Goal: Task Accomplishment & Management: Manage account settings

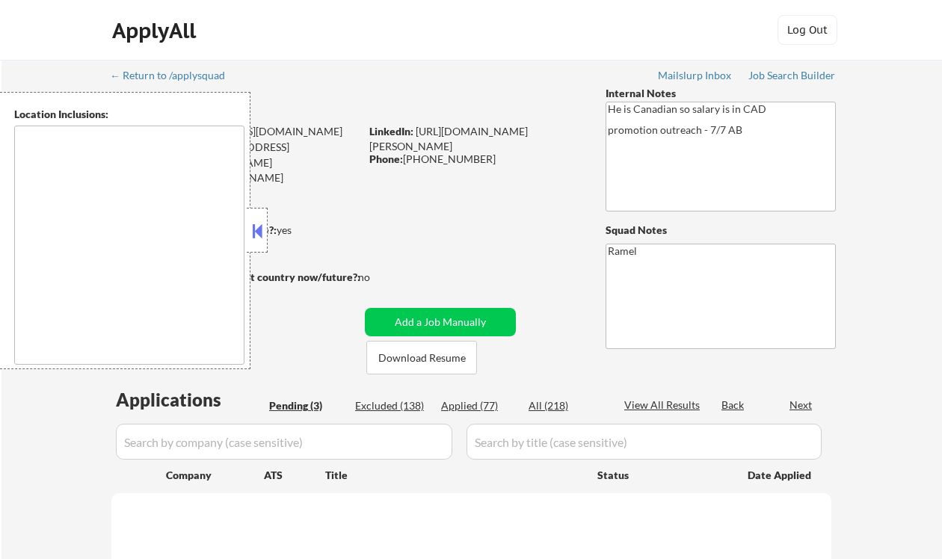
type textarea "remote"
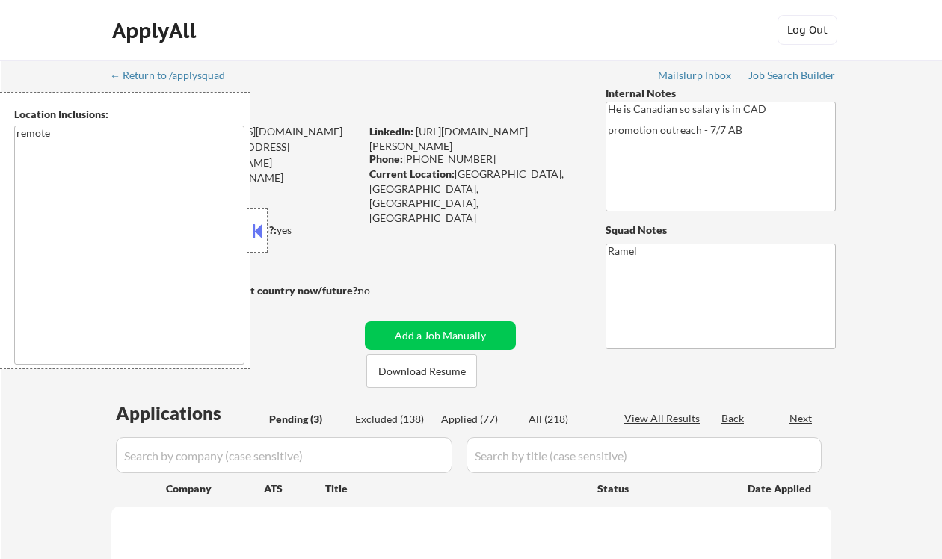
select select ""pending""
click at [333, 34] on div "ApplyAll Log In Sign Up Log Out" at bounding box center [470, 33] width 747 height 37
click at [260, 232] on button at bounding box center [257, 231] width 16 height 22
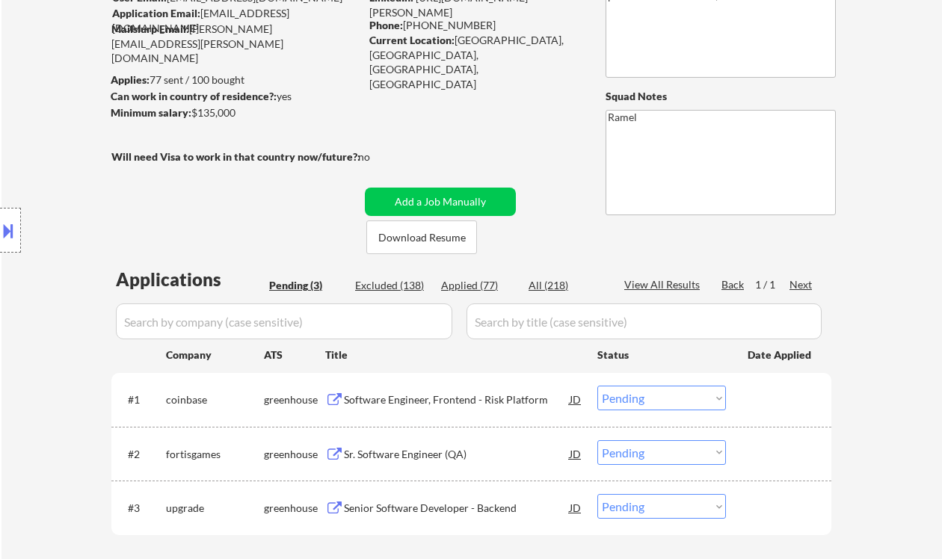
scroll to position [299, 0]
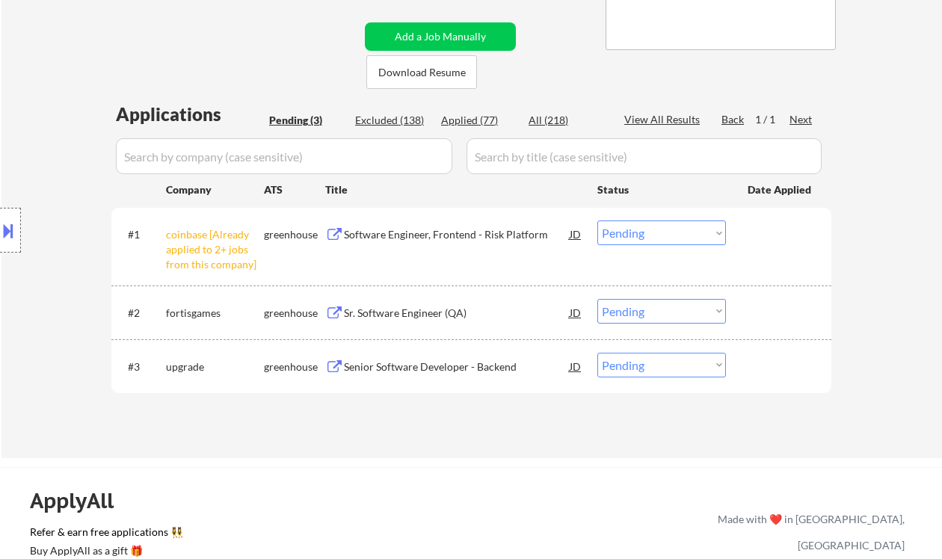
click at [665, 236] on select "Choose an option... Pending Applied Excluded (Questions) Excluded (Expired) Exc…" at bounding box center [661, 232] width 129 height 25
select select ""excluded__other_""
click at [597, 220] on select "Choose an option... Pending Applied Excluded (Questions) Excluded (Expired) Exc…" at bounding box center [661, 232] width 129 height 25
click at [414, 312] on div "Sr. Software Engineer (QA)" at bounding box center [457, 313] width 226 height 15
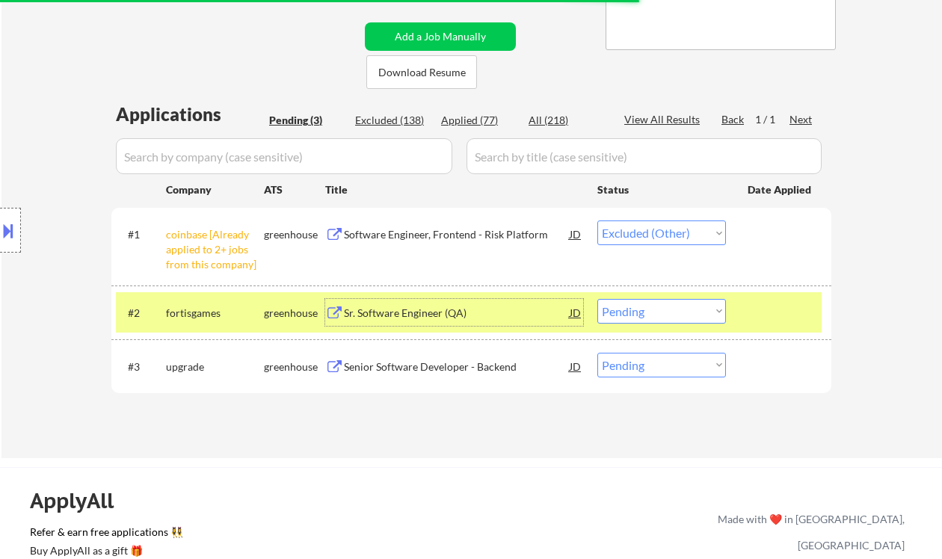
click at [643, 307] on select "Choose an option... Pending Applied Excluded (Questions) Excluded (Expired) Exc…" at bounding box center [661, 311] width 129 height 25
select select ""excluded__bad_match_""
click at [597, 299] on select "Choose an option... Pending Applied Excluded (Questions) Excluded (Expired) Exc…" at bounding box center [661, 311] width 129 height 25
click at [446, 362] on div "Senior Software Developer - Backend" at bounding box center [457, 366] width 226 height 15
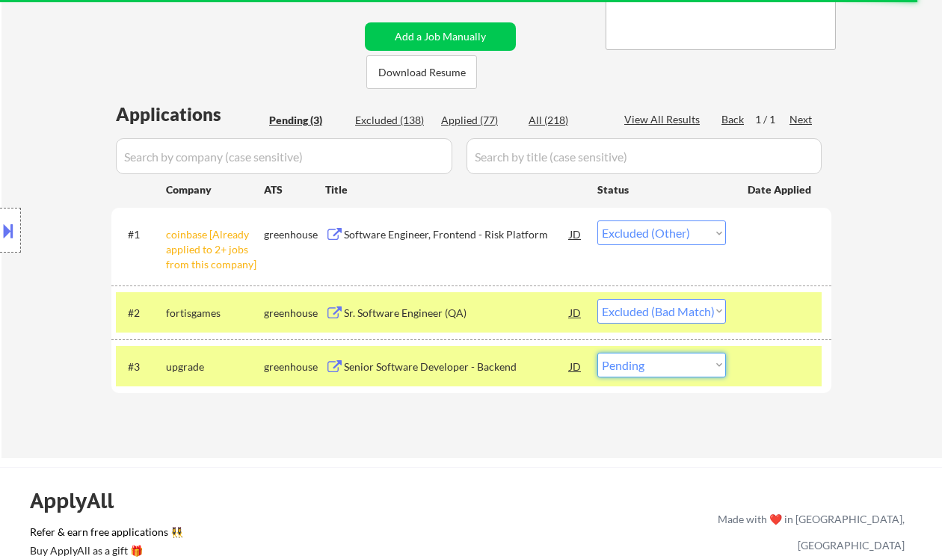
click at [662, 368] on select "Choose an option... Pending Applied Excluded (Questions) Excluded (Expired) Exc…" at bounding box center [661, 365] width 129 height 25
select select ""excluded__bad_match_""
click at [597, 353] on select "Choose an option... Pending Applied Excluded (Questions) Excluded (Expired) Exc…" at bounding box center [661, 365] width 129 height 25
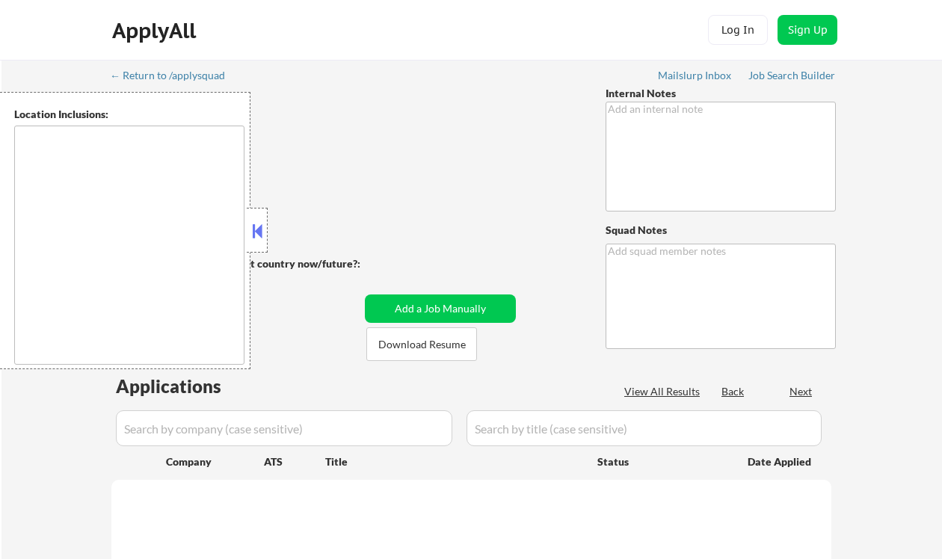
scroll to position [359, 0]
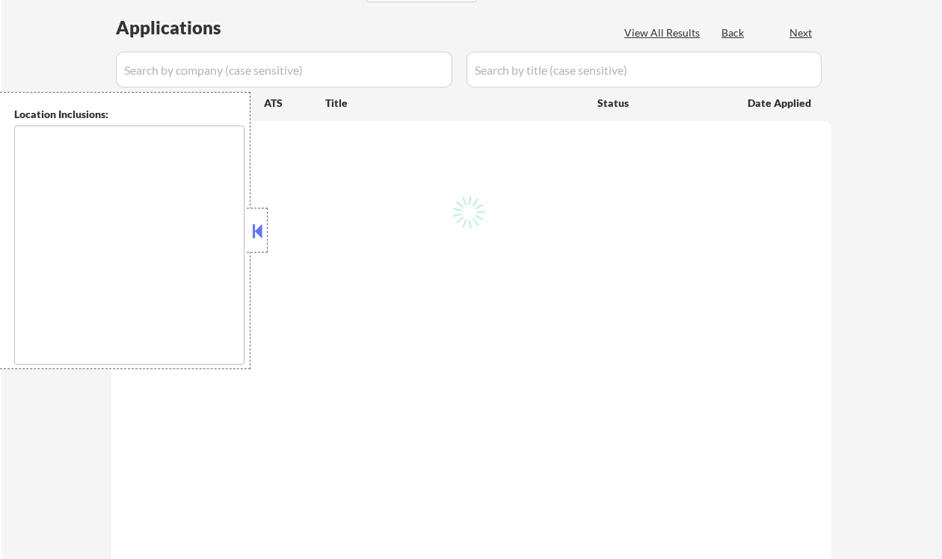
type textarea "He is Canadian so salary is in CAD promotion outreach - 7/7 AB"
type textarea "Ramel"
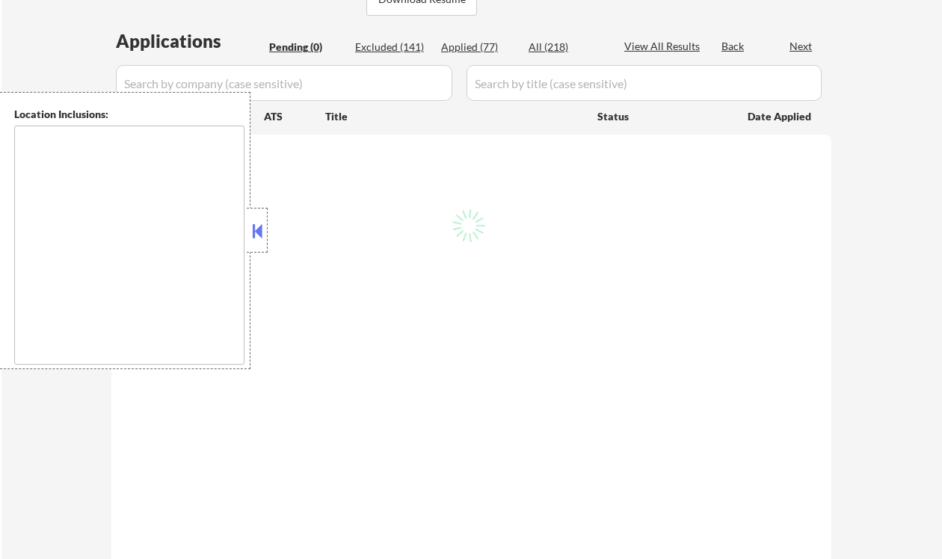
click at [265, 232] on div at bounding box center [257, 230] width 21 height 45
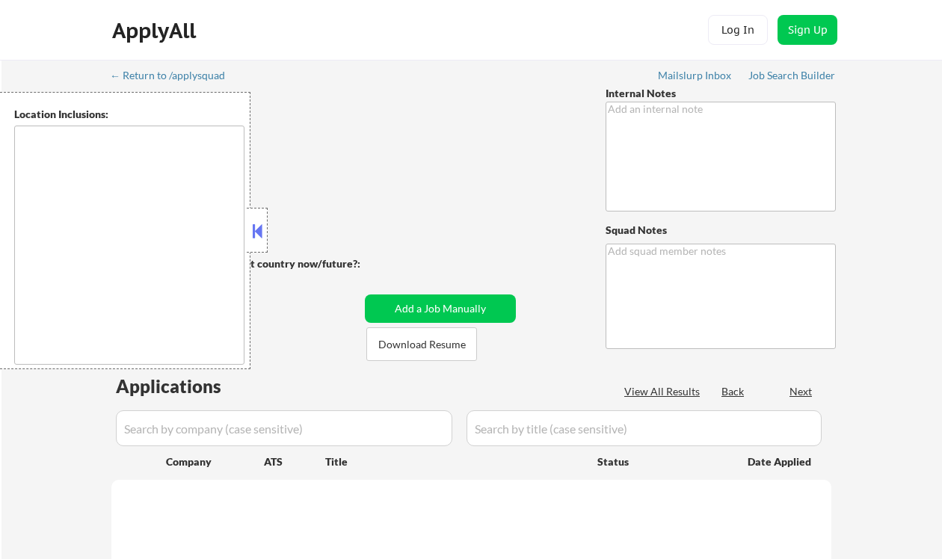
type textarea "We will not have enough jobs for him in our database, so to complete him faster…"
type textarea "Ramel"
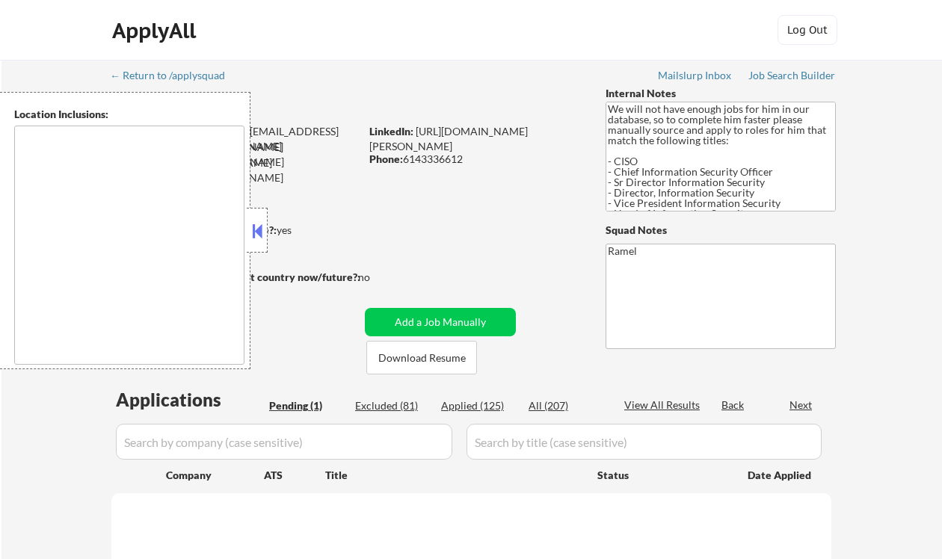
click at [258, 227] on button at bounding box center [257, 231] width 16 height 22
type textarea "Dallas, TX Irving, TX University Park, TX Highland Park, TX Addison, TX Farmers…"
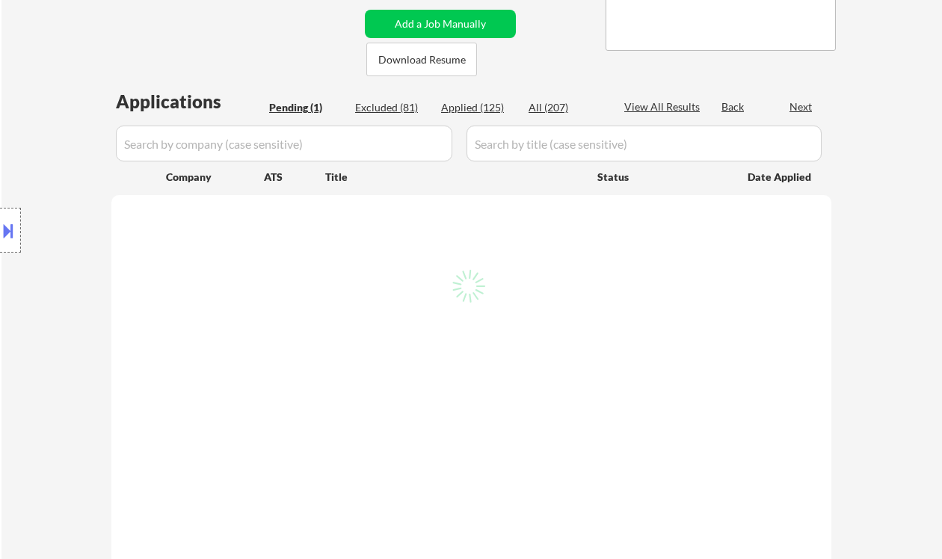
scroll to position [299, 0]
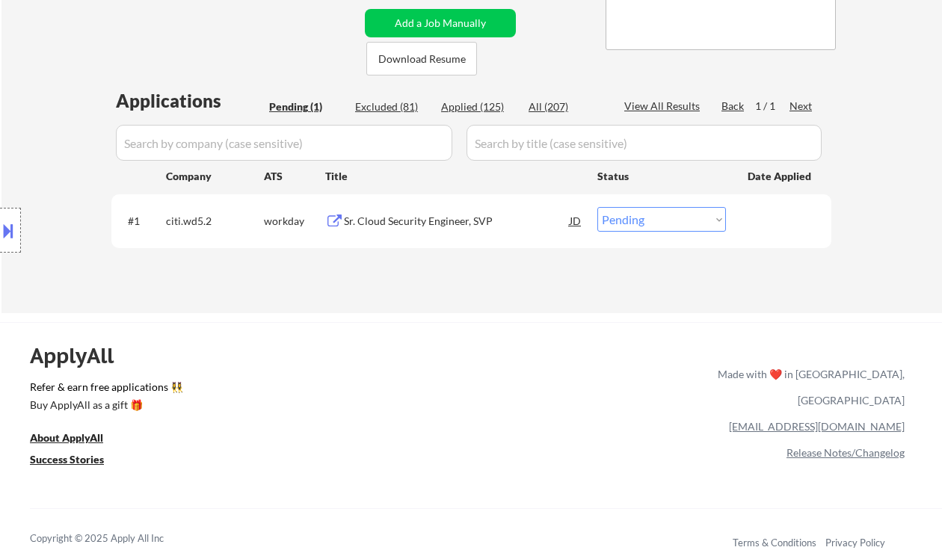
click at [399, 232] on div "Sr. Cloud Security Engineer, SVP" at bounding box center [457, 220] width 226 height 27
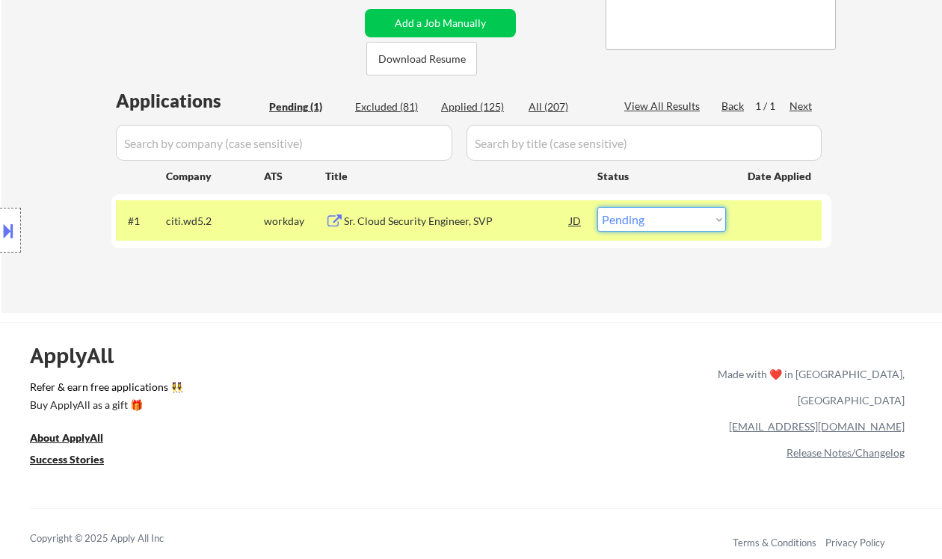
click at [661, 212] on select "Choose an option... Pending Applied Excluded (Questions) Excluded (Expired) Exc…" at bounding box center [661, 219] width 129 height 25
click at [462, 305] on div "← Return to /applysquad Mailslurp Inbox Job Search Builder Aaron Lafferty User …" at bounding box center [471, 37] width 940 height 552
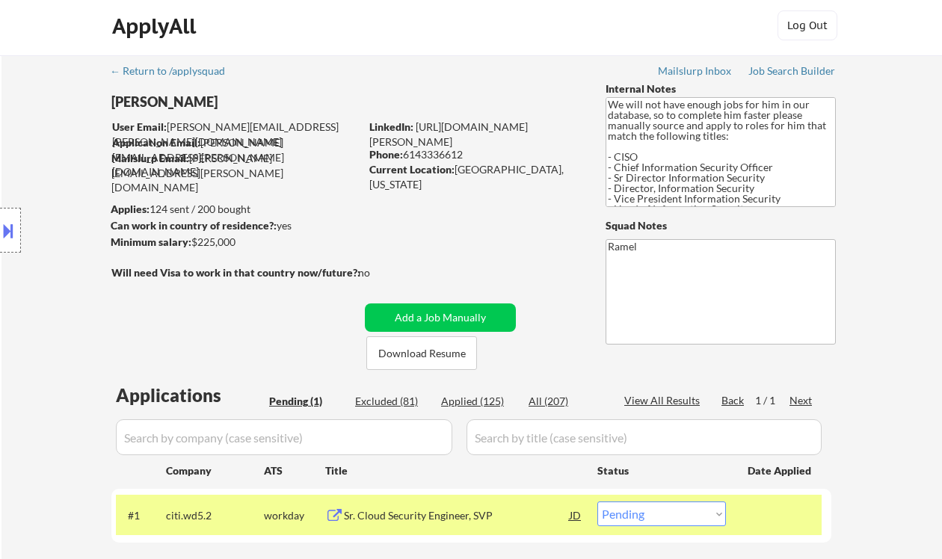
scroll to position [0, 0]
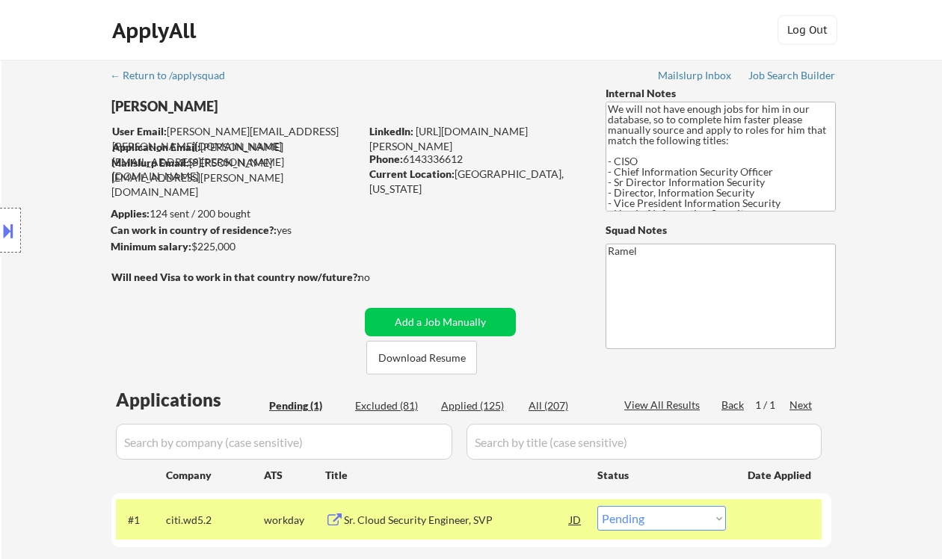
click at [433, 158] on div "Phone: 6143336612" at bounding box center [474, 159] width 211 height 15
copy div "6143336612"
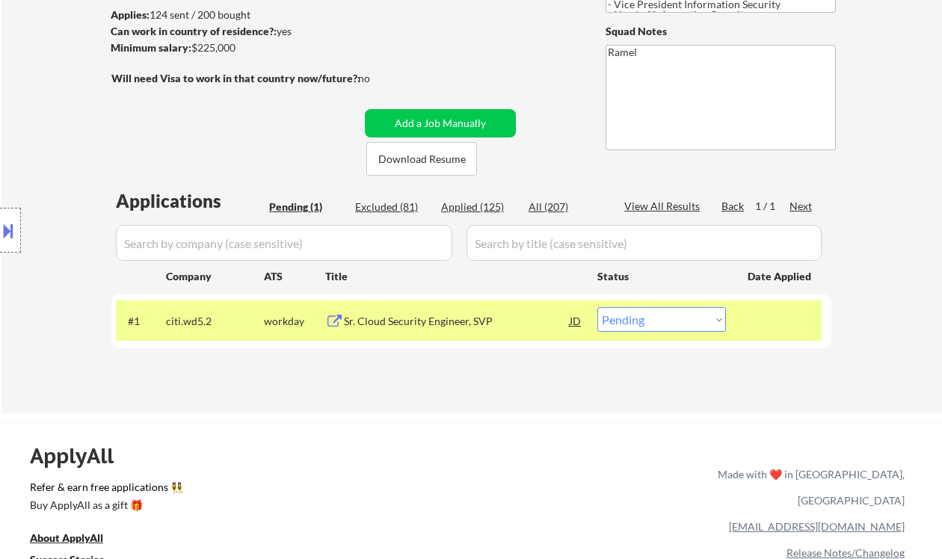
click at [632, 318] on select "Choose an option... Pending Applied Excluded (Questions) Excluded (Expired) Exc…" at bounding box center [661, 319] width 129 height 25
select select ""applied""
click at [597, 307] on select "Choose an option... Pending Applied Excluded (Questions) Excluded (Expired) Exc…" at bounding box center [661, 319] width 129 height 25
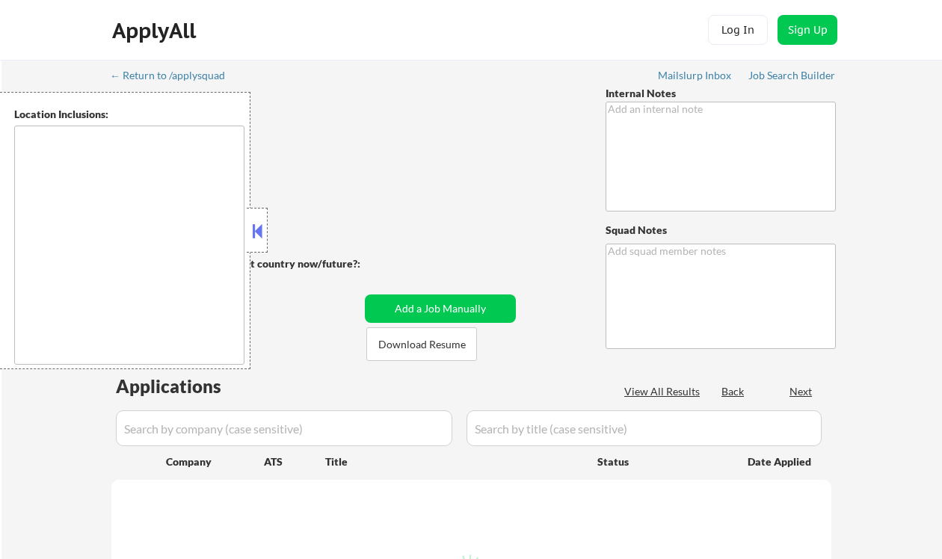
type textarea "You may manually source jobs for ~1hr/week max, please *if at all possible* see…"
type textarea "Ramel"
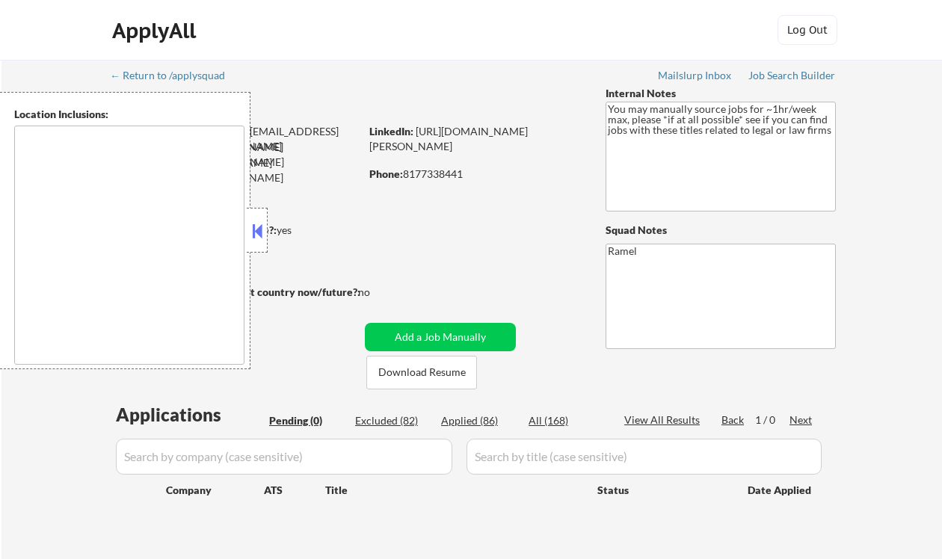
type textarea "remote"
click at [256, 235] on button at bounding box center [257, 231] width 16 height 22
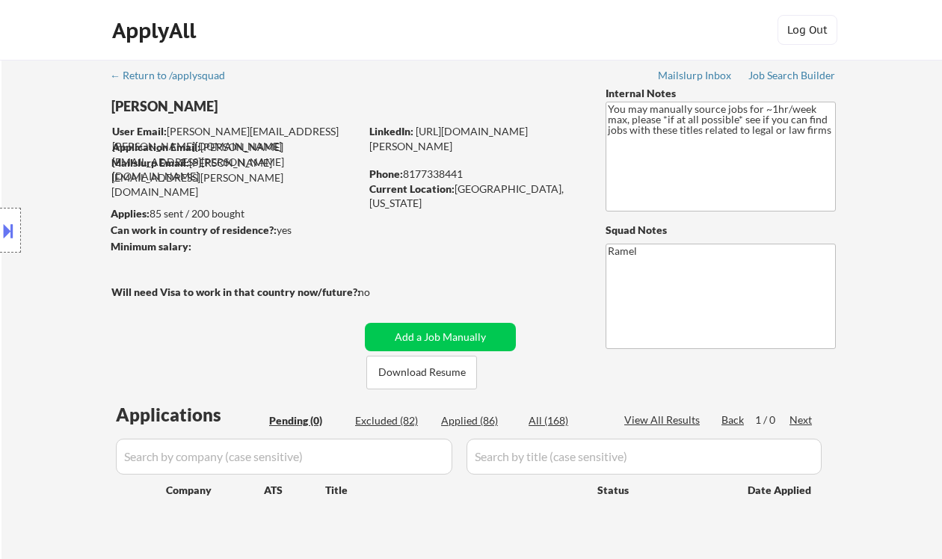
drag, startPoint x: 35, startPoint y: 126, endPoint x: 54, endPoint y: 125, distance: 18.7
click at [35, 126] on div "Location Inclusions: remote" at bounding box center [134, 230] width 268 height 277
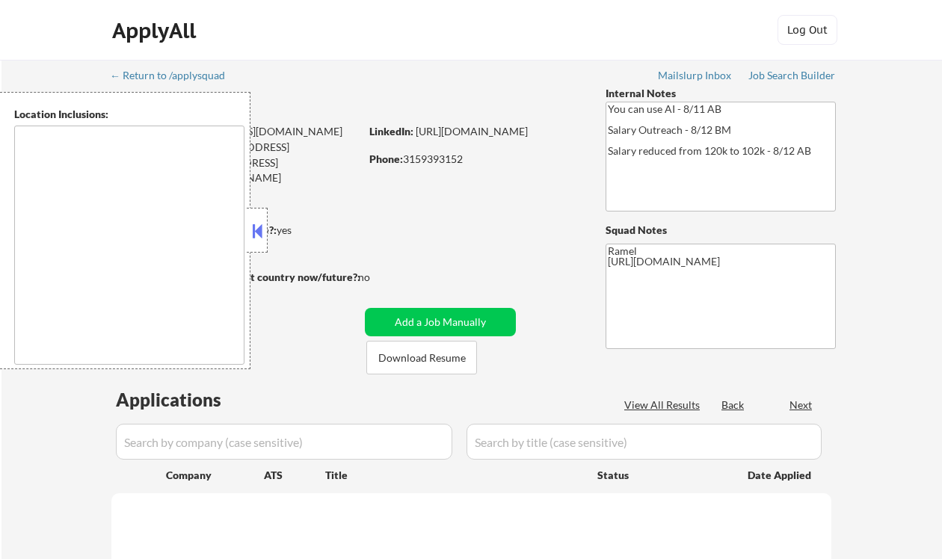
drag, startPoint x: 258, startPoint y: 227, endPoint x: 275, endPoint y: 228, distance: 17.2
click at [258, 226] on button at bounding box center [257, 231] width 16 height 22
select select ""pending""
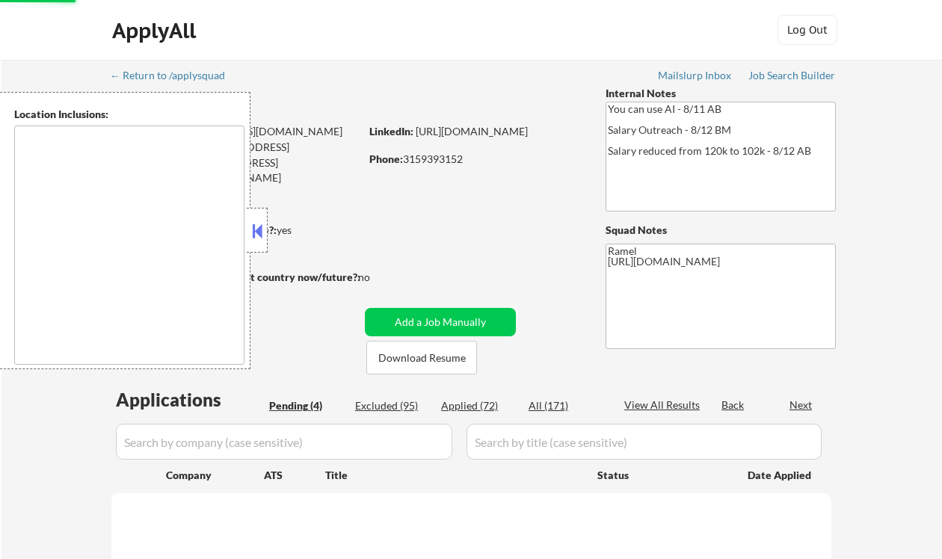
select select ""pending""
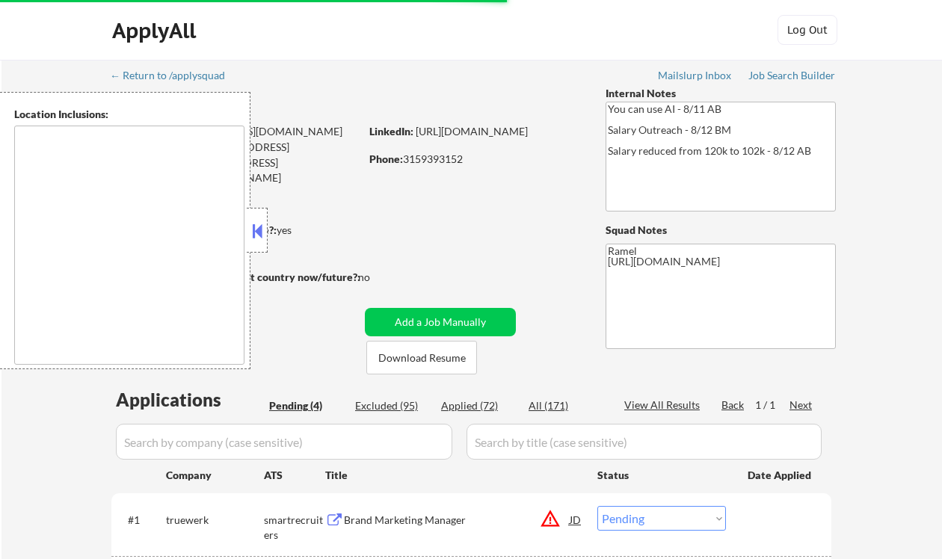
scroll to position [299, 0]
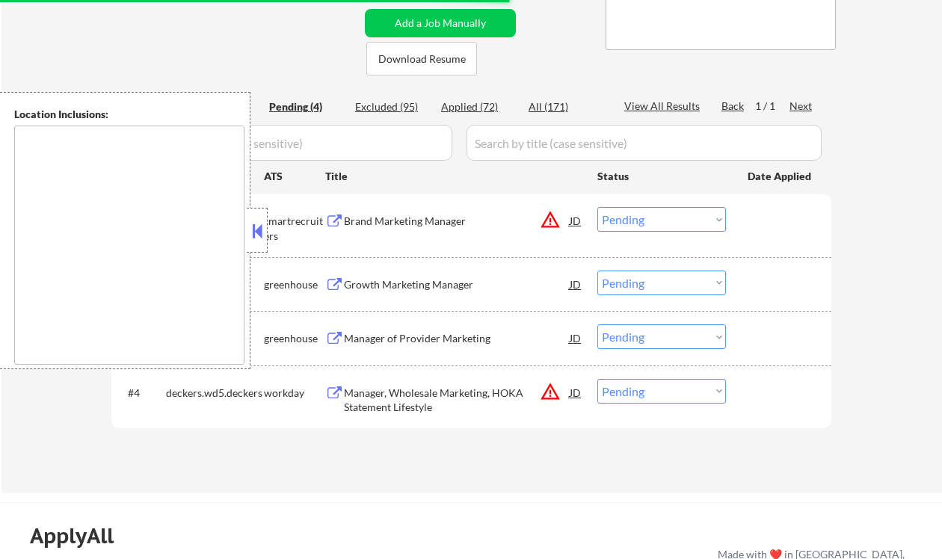
click at [254, 229] on button at bounding box center [257, 231] width 16 height 22
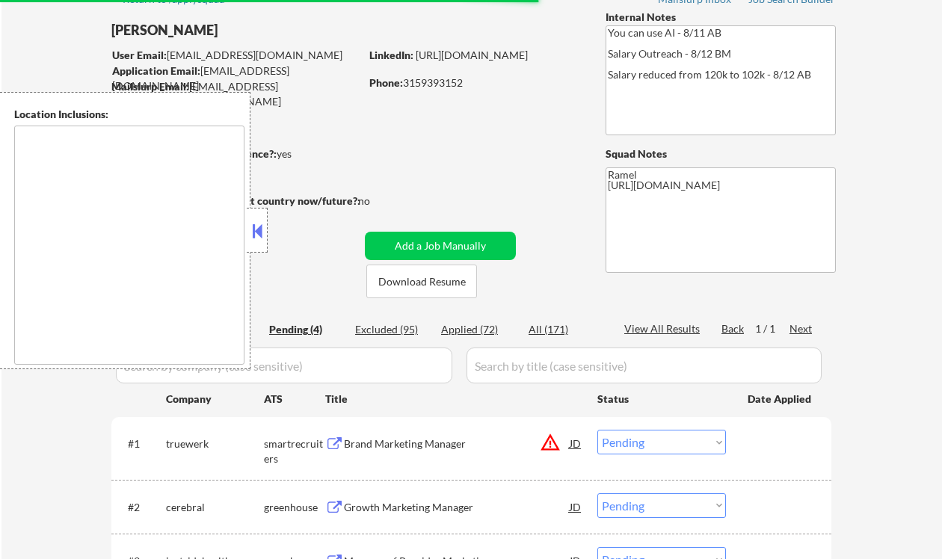
scroll to position [0, 0]
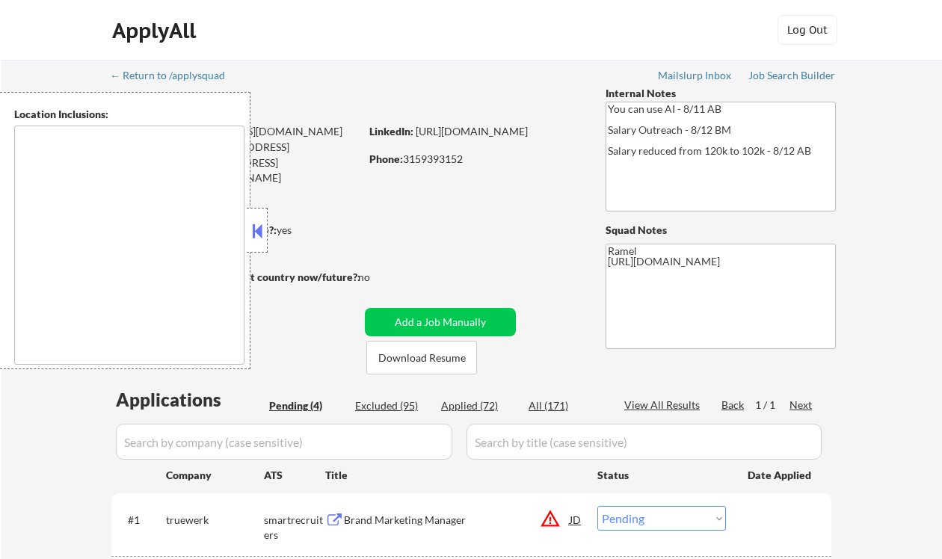
click at [257, 228] on button at bounding box center [257, 231] width 16 height 22
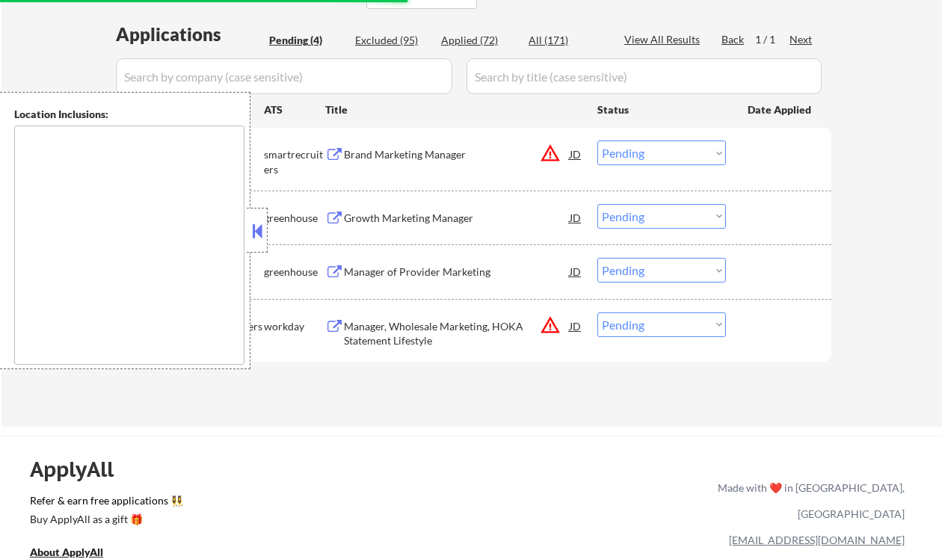
scroll to position [299, 0]
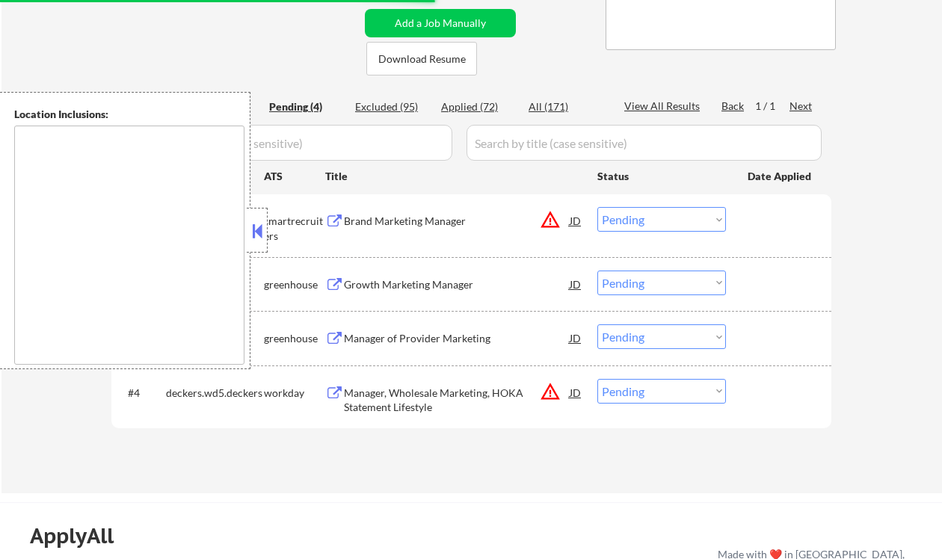
click at [257, 234] on button at bounding box center [257, 231] width 16 height 22
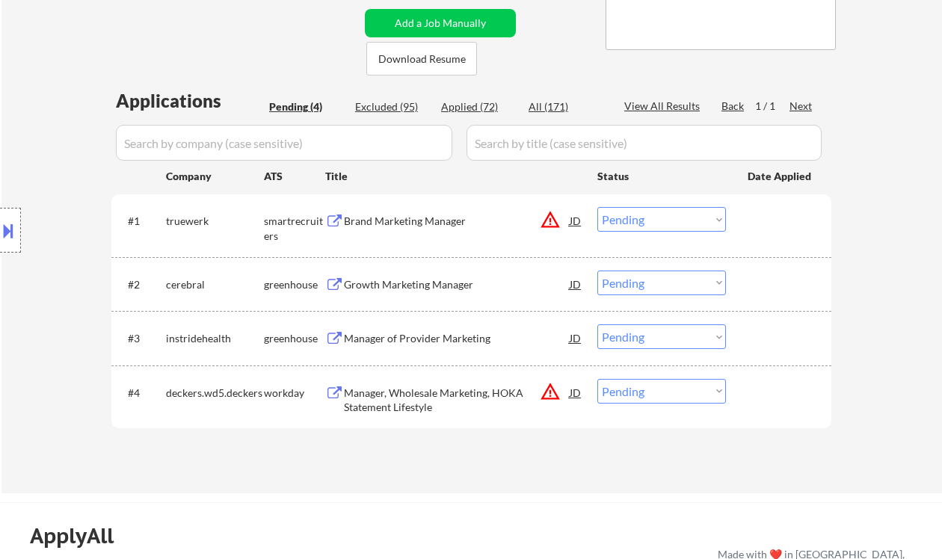
click at [294, 495] on div "← Return to /applysquad Mailslurp Inbox Job Search Builder Matt Kopyt User Emai…" at bounding box center [471, 480] width 942 height 1558
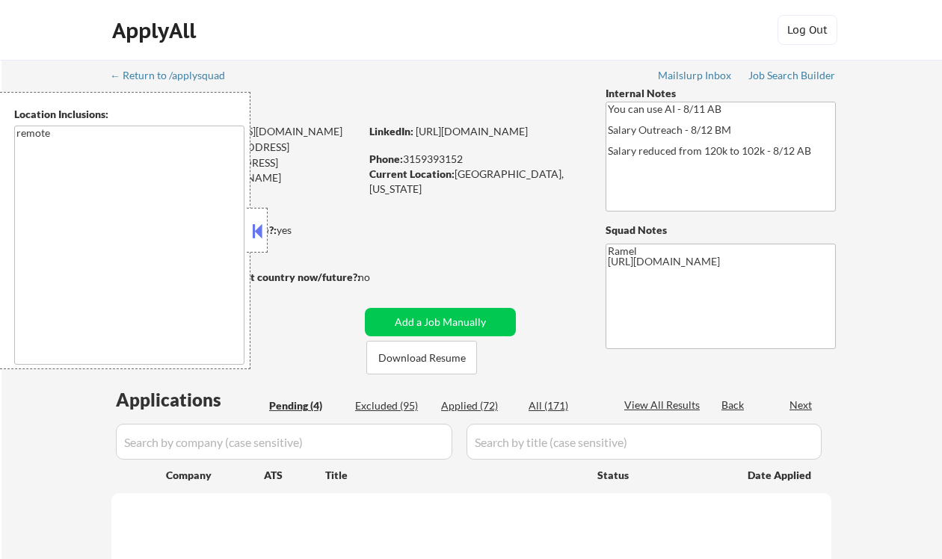
select select ""pending""
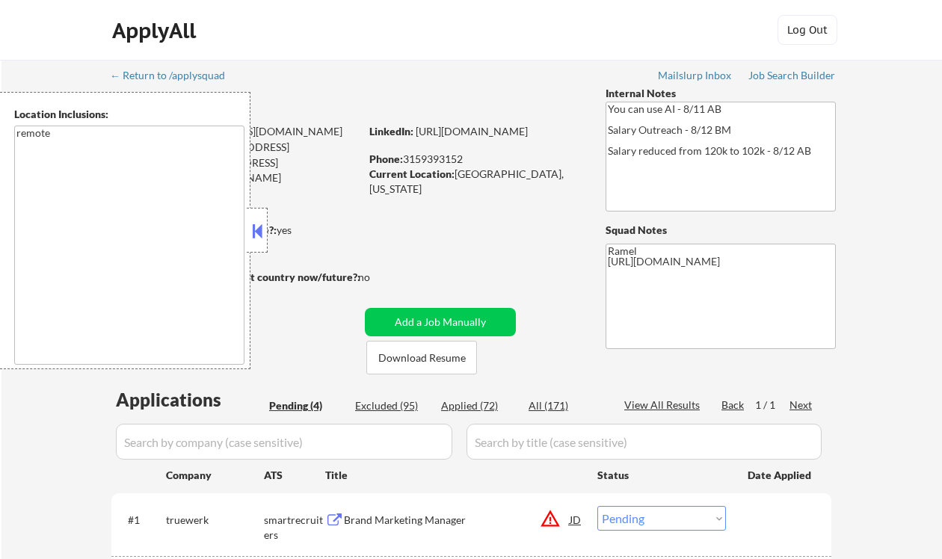
click at [261, 229] on button at bounding box center [257, 231] width 16 height 22
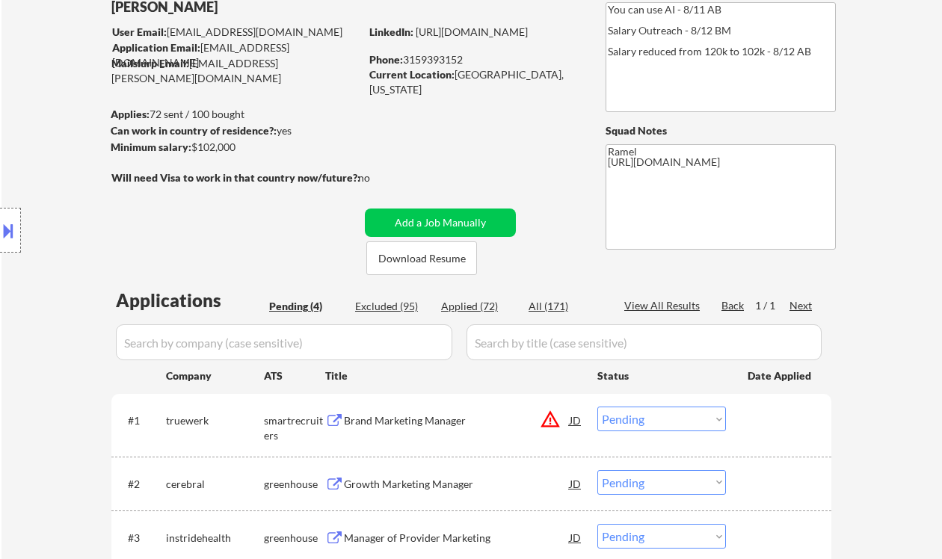
scroll to position [299, 0]
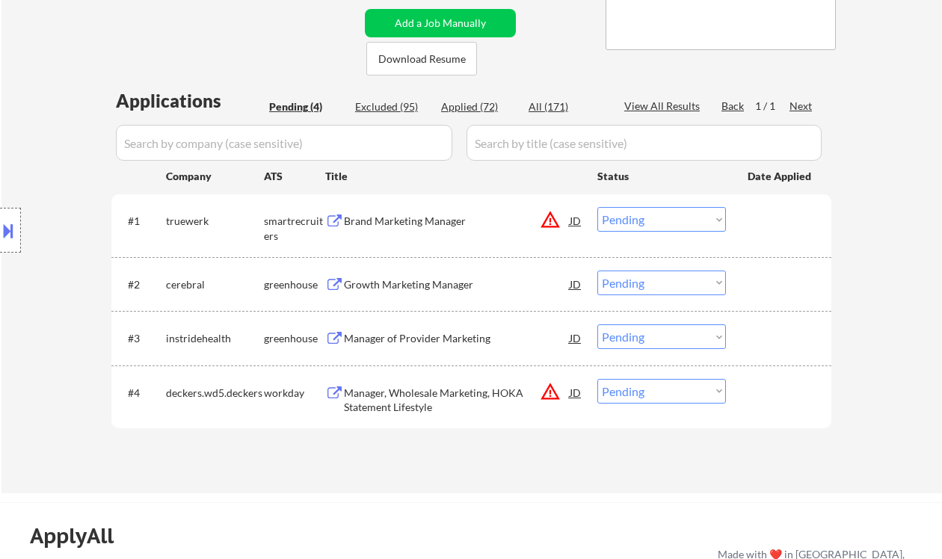
click at [458, 279] on div "Growth Marketing Manager" at bounding box center [457, 284] width 226 height 15
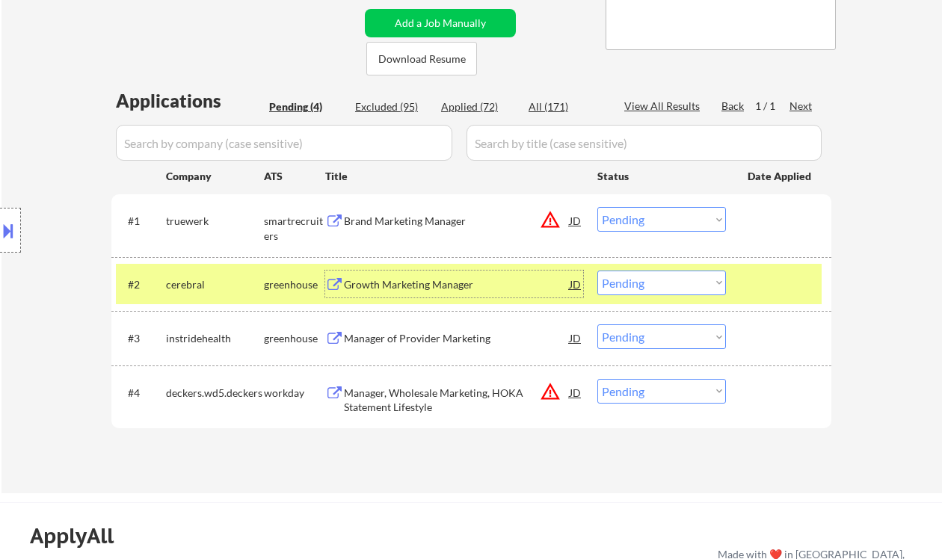
drag, startPoint x: 614, startPoint y: 282, endPoint x: 619, endPoint y: 293, distance: 12.7
click at [614, 282] on select "Choose an option... Pending Applied Excluded (Questions) Excluded (Expired) Exc…" at bounding box center [661, 283] width 129 height 25
click at [597, 271] on select "Choose an option... Pending Applied Excluded (Questions) Excluded (Expired) Exc…" at bounding box center [661, 283] width 129 height 25
click at [425, 344] on div "Manager of Provider Marketing" at bounding box center [457, 338] width 226 height 15
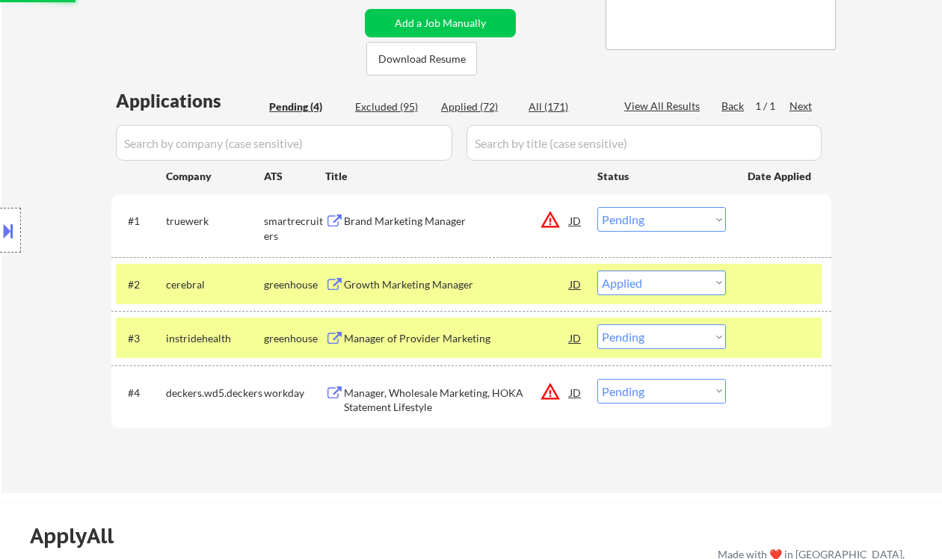
select select ""pending""
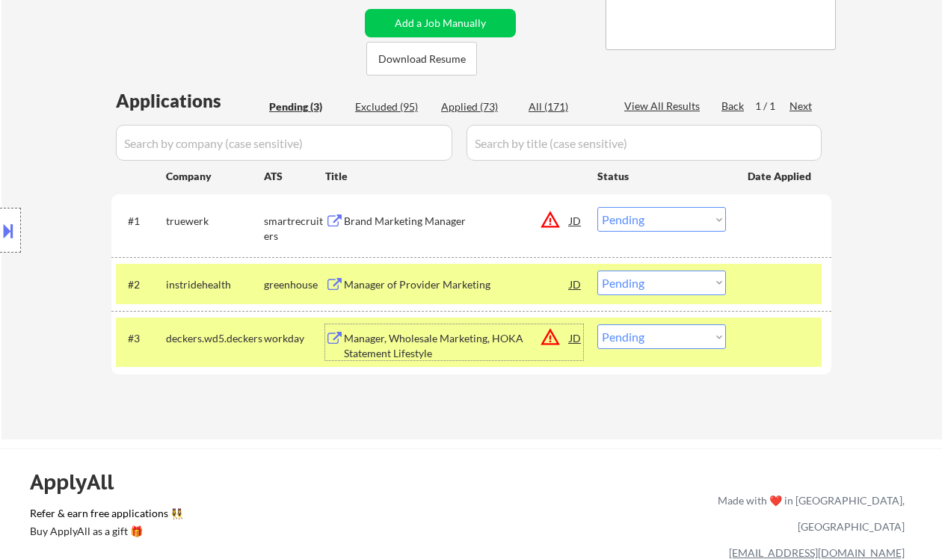
click at [384, 351] on div "Manager, Wholesale Marketing, HOKA Statement Lifestyle" at bounding box center [457, 345] width 226 height 29
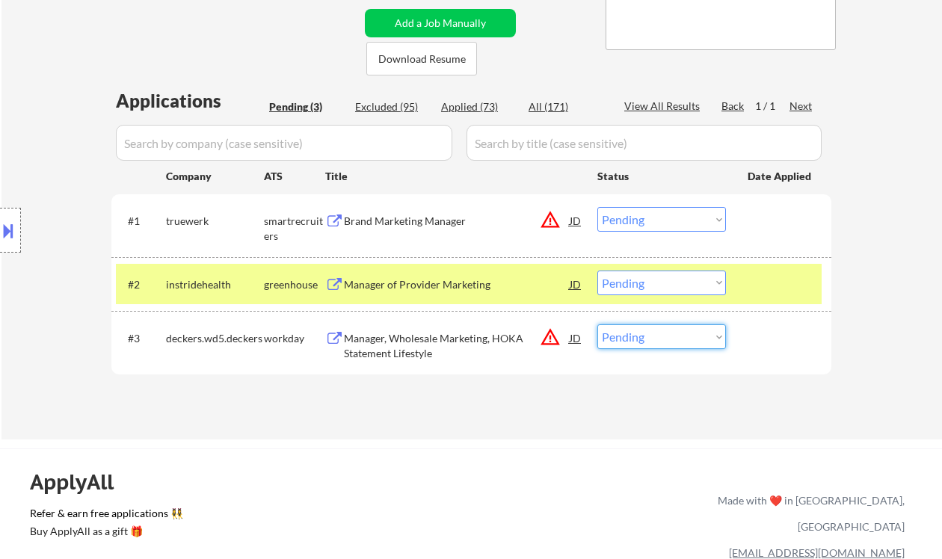
drag, startPoint x: 658, startPoint y: 339, endPoint x: 659, endPoint y: 348, distance: 9.7
click at [658, 339] on select "Choose an option... Pending Applied Excluded (Questions) Excluded (Expired) Exc…" at bounding box center [661, 336] width 129 height 25
select select ""excluded__location_""
click at [597, 324] on select "Choose an option... Pending Applied Excluded (Questions) Excluded (Expired) Exc…" at bounding box center [661, 336] width 129 height 25
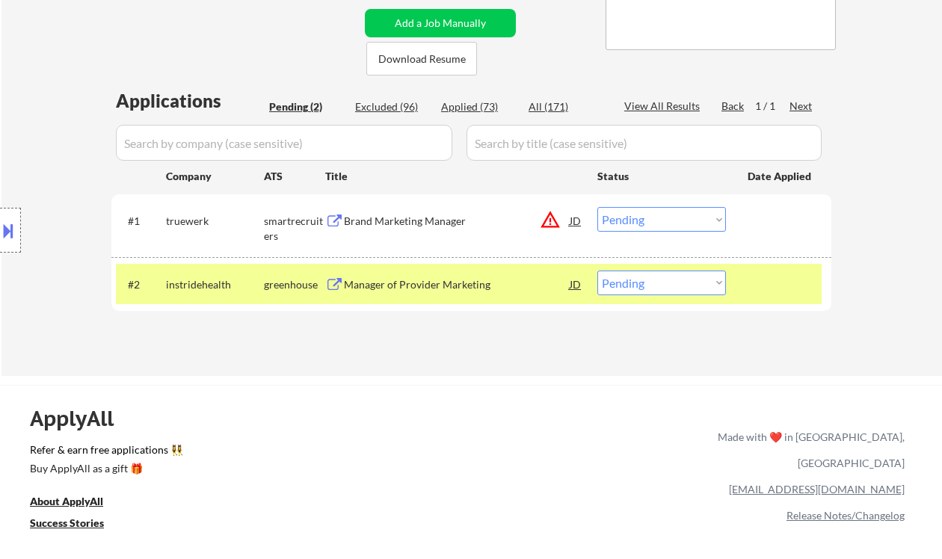
click at [423, 222] on div "Brand Marketing Manager" at bounding box center [457, 221] width 226 height 15
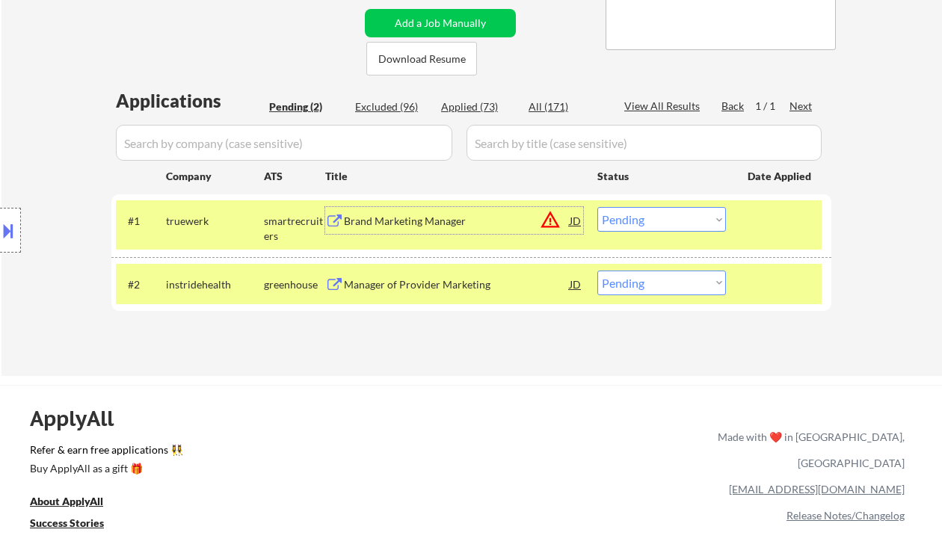
drag, startPoint x: 623, startPoint y: 225, endPoint x: 639, endPoint y: 229, distance: 16.3
click at [623, 225] on select "Choose an option... Pending Applied Excluded (Questions) Excluded (Expired) Exc…" at bounding box center [661, 219] width 129 height 25
click at [597, 207] on select "Choose an option... Pending Applied Excluded (Questions) Excluded (Expired) Exc…" at bounding box center [661, 219] width 129 height 25
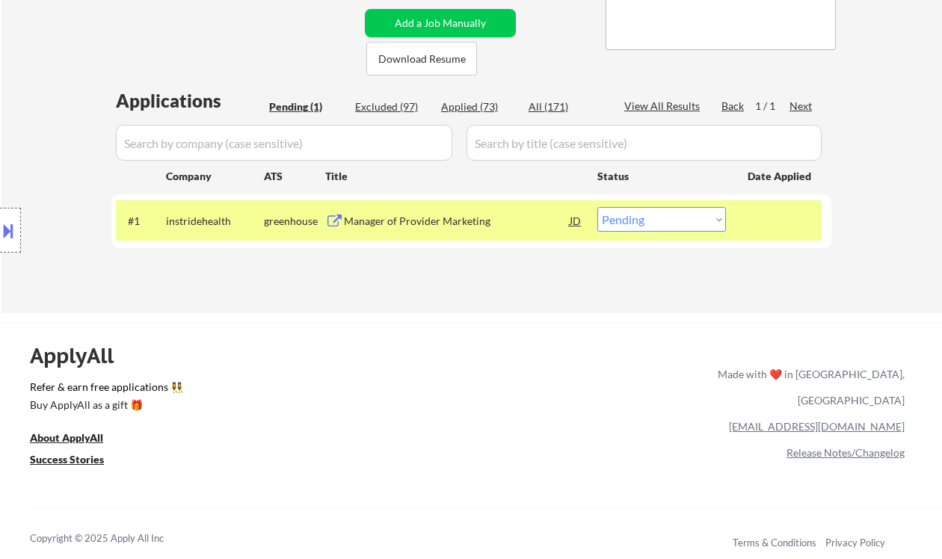
click at [402, 220] on div "Manager of Provider Marketing" at bounding box center [457, 221] width 226 height 15
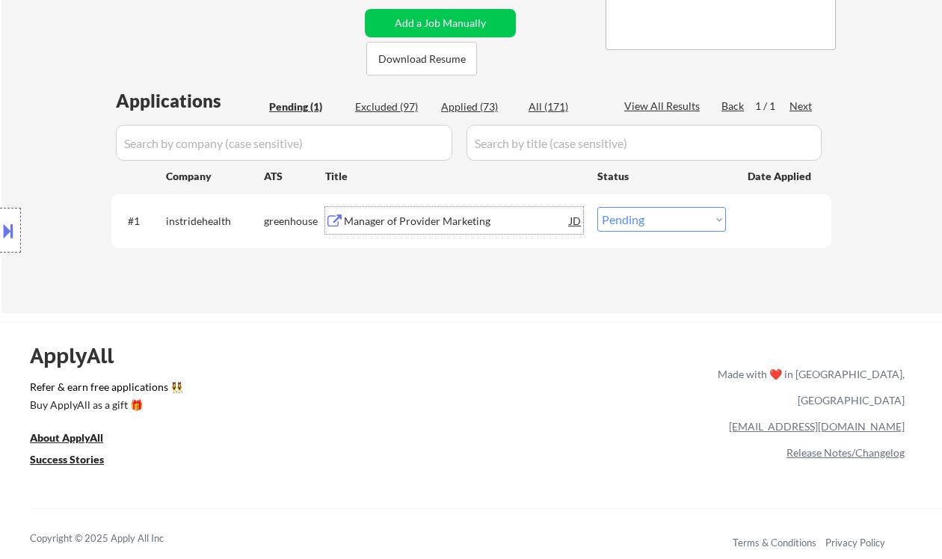
drag, startPoint x: 637, startPoint y: 223, endPoint x: 644, endPoint y: 231, distance: 10.6
click at [637, 223] on select "Choose an option... Pending Applied Excluded (Questions) Excluded (Expired) Exc…" at bounding box center [661, 219] width 129 height 25
select select ""applied""
click at [597, 207] on select "Choose an option... Pending Applied Excluded (Questions) Excluded (Expired) Exc…" at bounding box center [661, 219] width 129 height 25
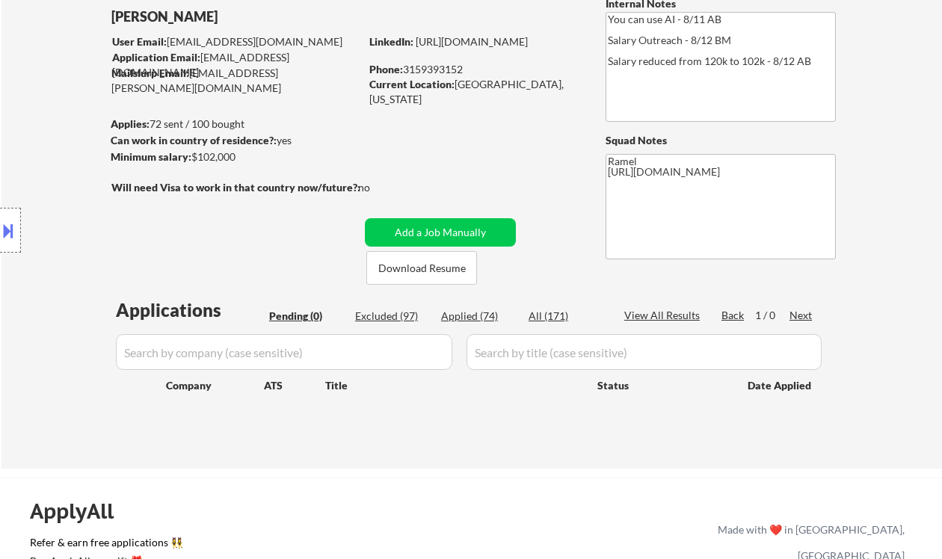
scroll to position [99, 0]
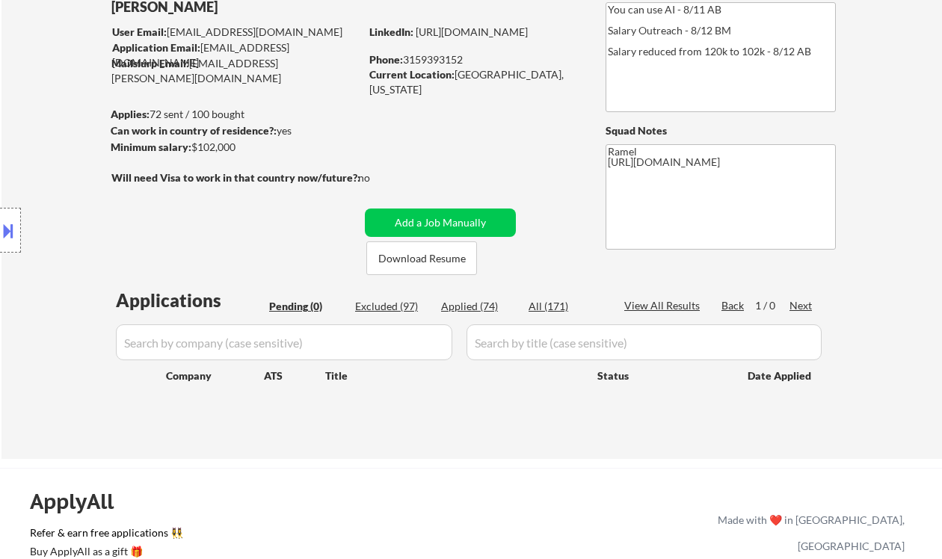
click at [19, 144] on div "Location Inclusions: remote" at bounding box center [134, 230] width 268 height 277
click at [465, 308] on div "Applied (74)" at bounding box center [478, 306] width 75 height 15
select select ""applied""
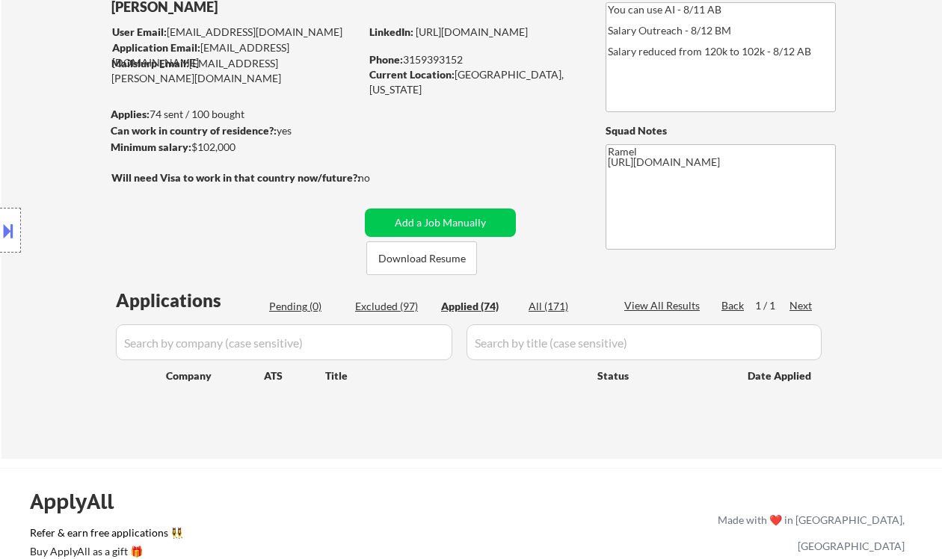
select select ""applied""
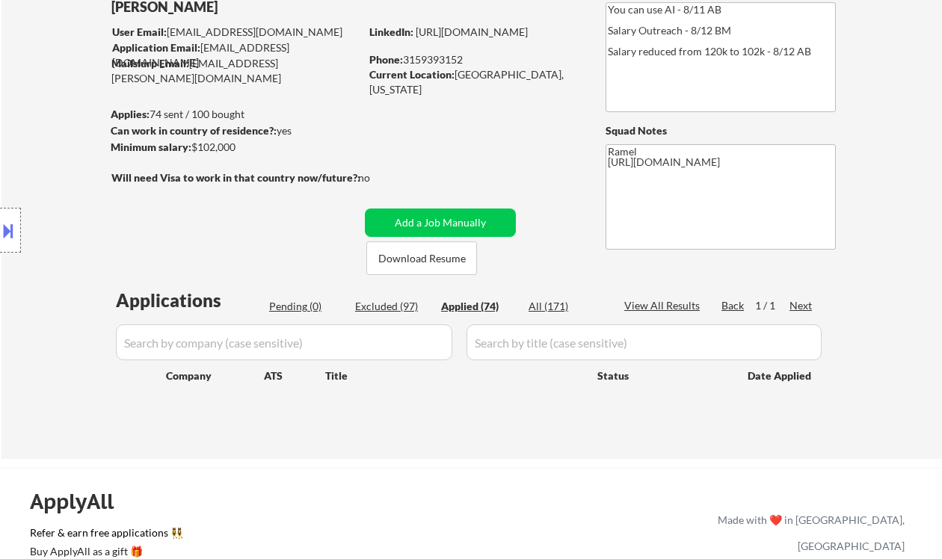
select select ""applied""
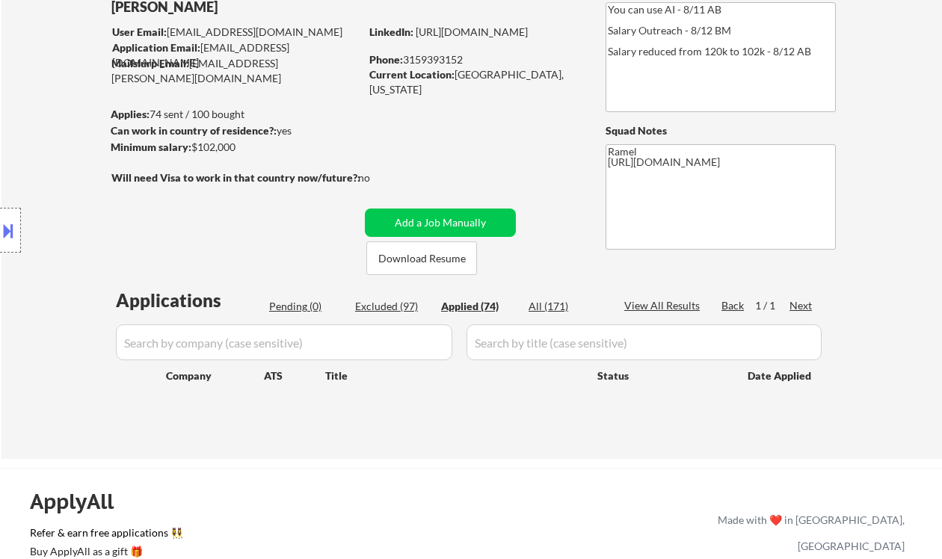
select select ""applied""
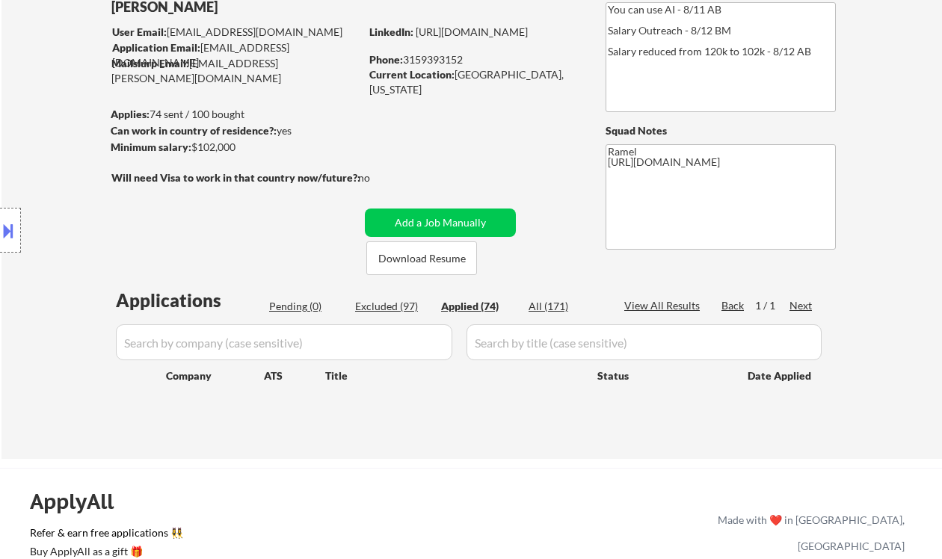
select select ""applied""
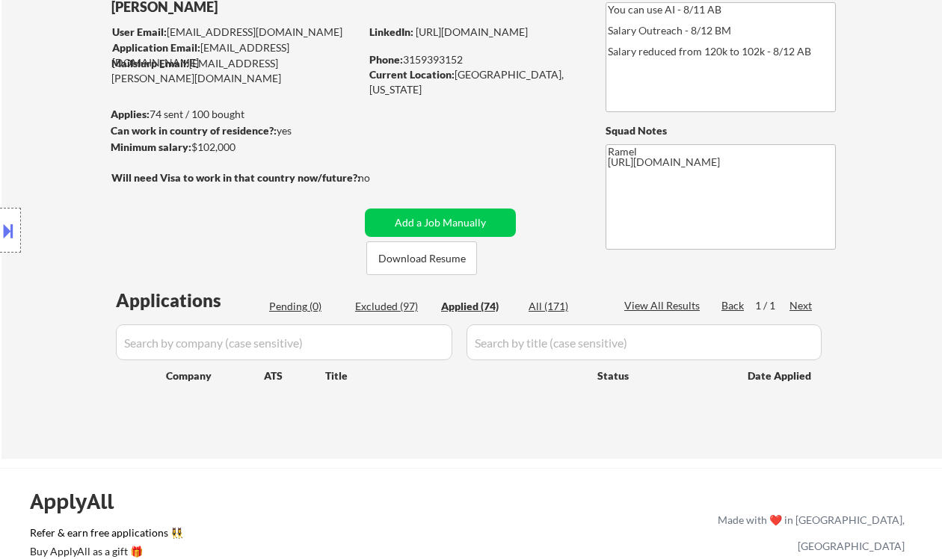
select select ""applied""
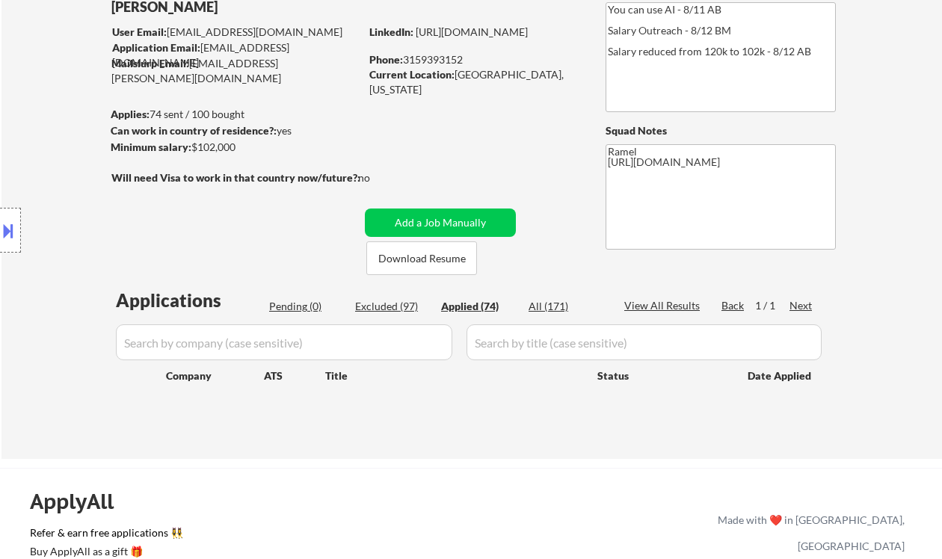
select select ""applied""
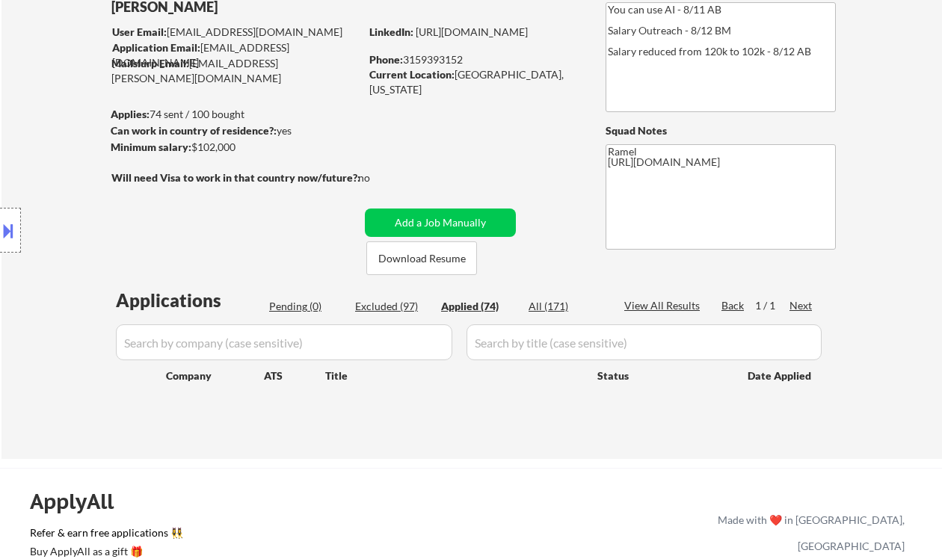
select select ""applied""
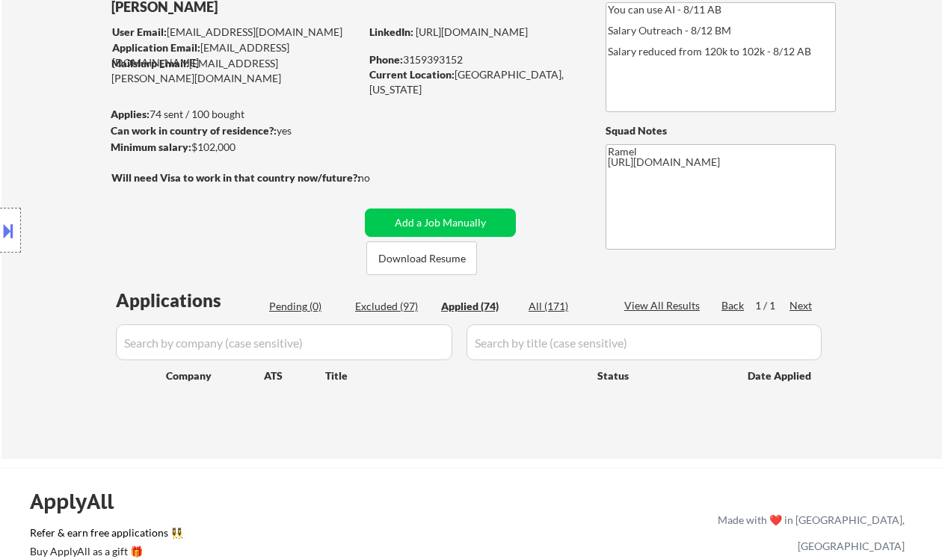
select select ""applied""
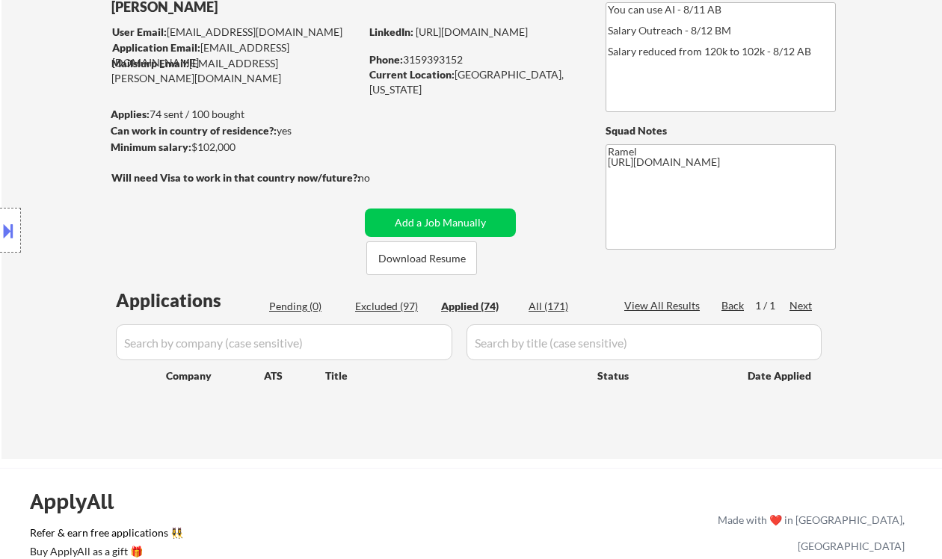
select select ""applied""
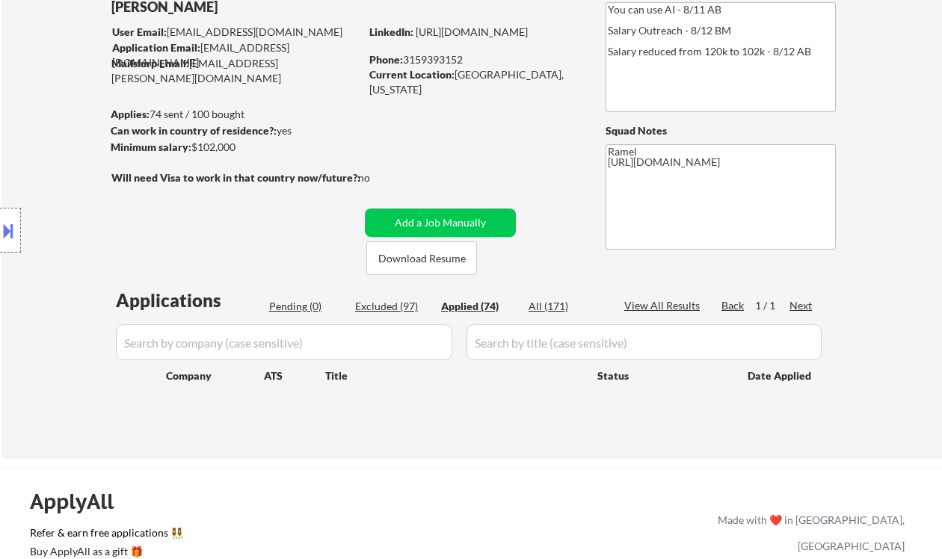
select select ""applied""
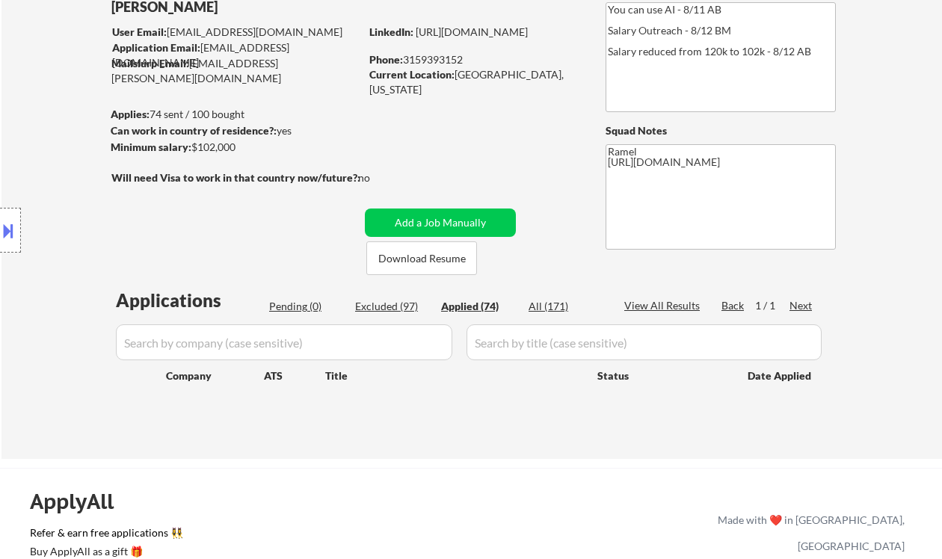
select select ""applied""
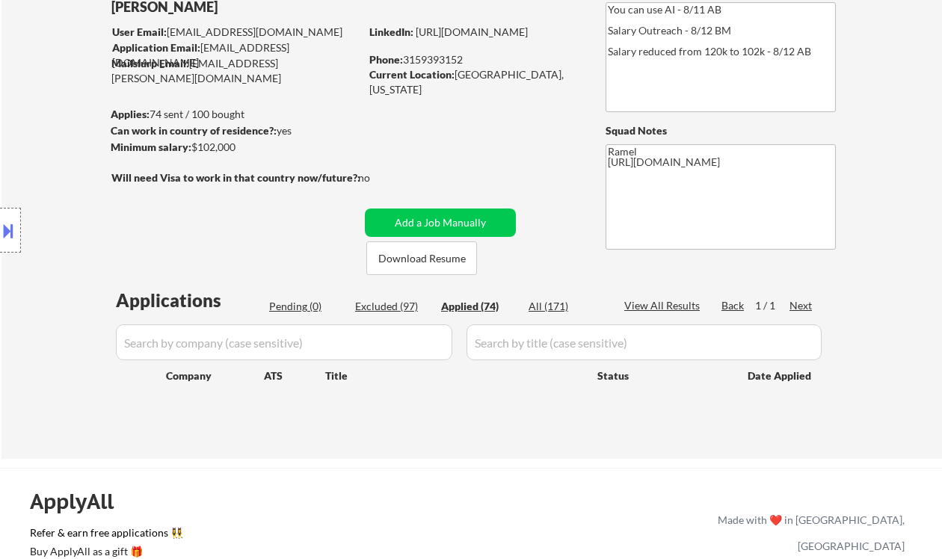
select select ""applied""
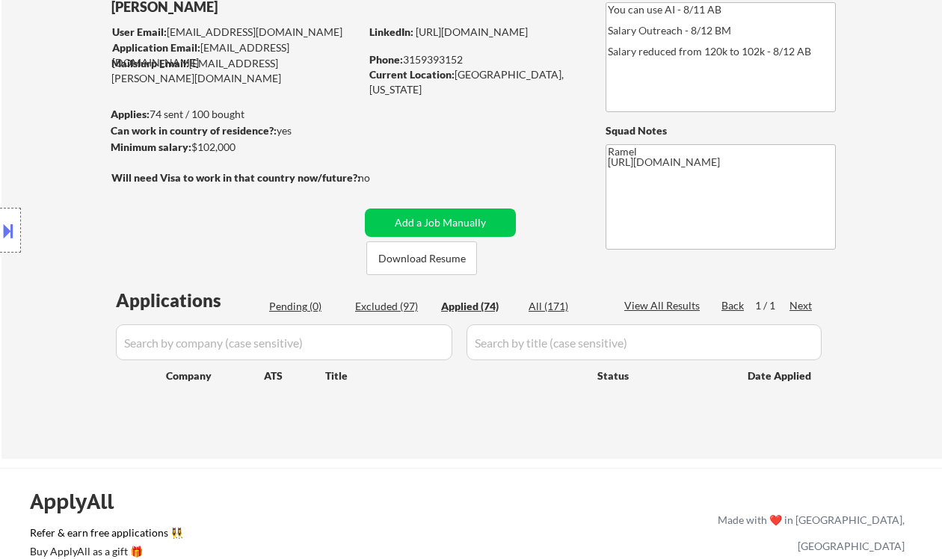
select select ""applied""
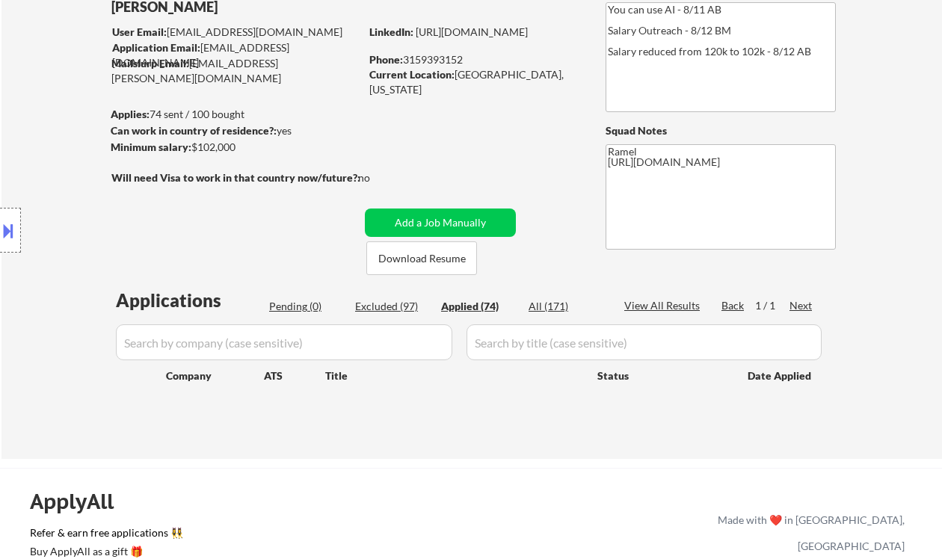
select select ""applied""
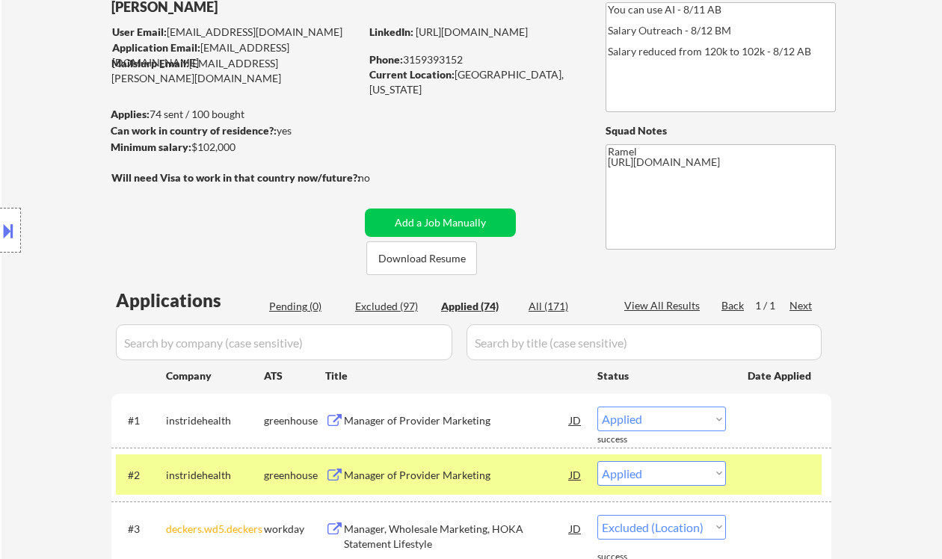
click at [470, 307] on div "Applied (74)" at bounding box center [478, 306] width 75 height 15
select select ""applied""
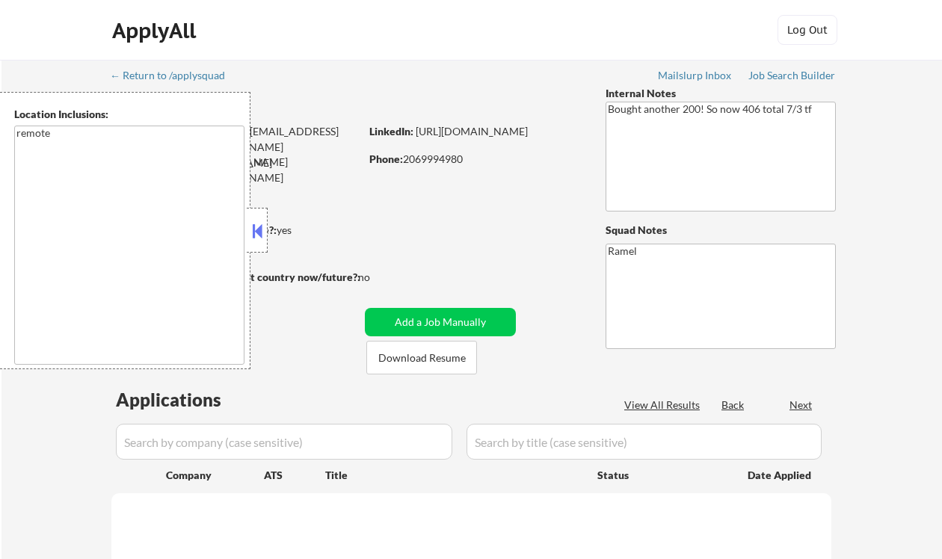
select select ""pending""
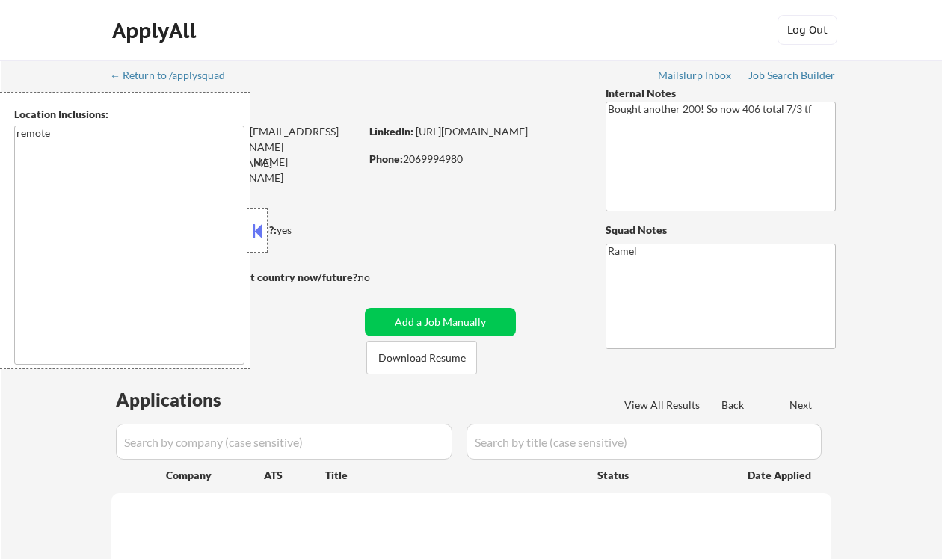
select select ""pending""
type textarea "remote"
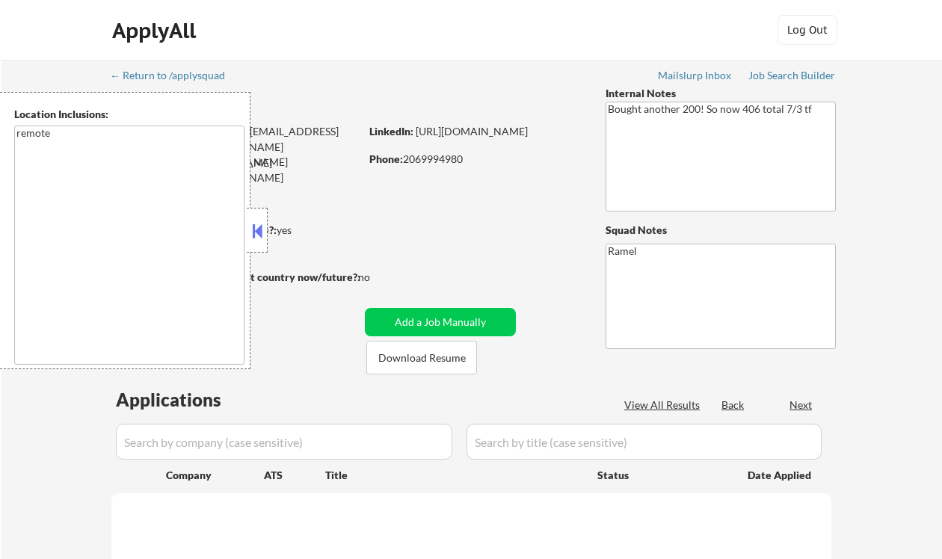
select select ""pending""
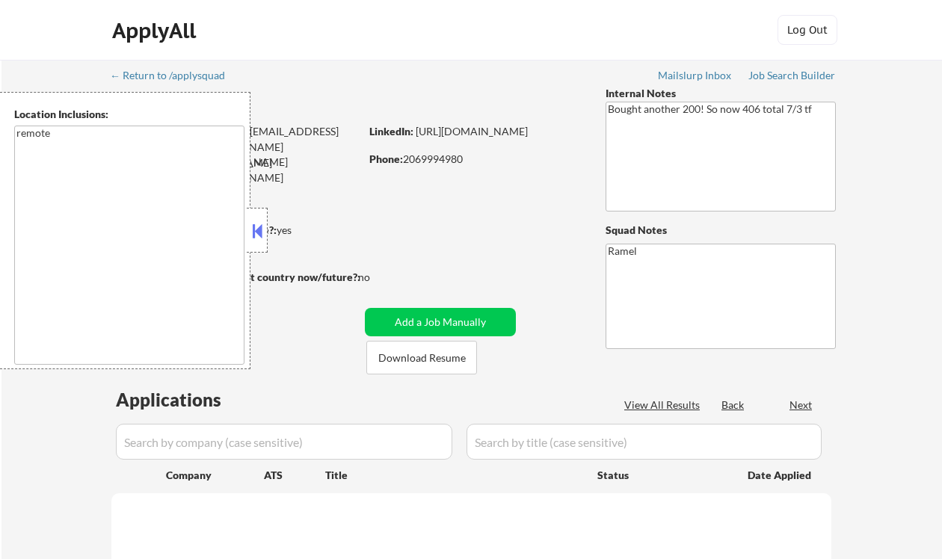
select select ""pending""
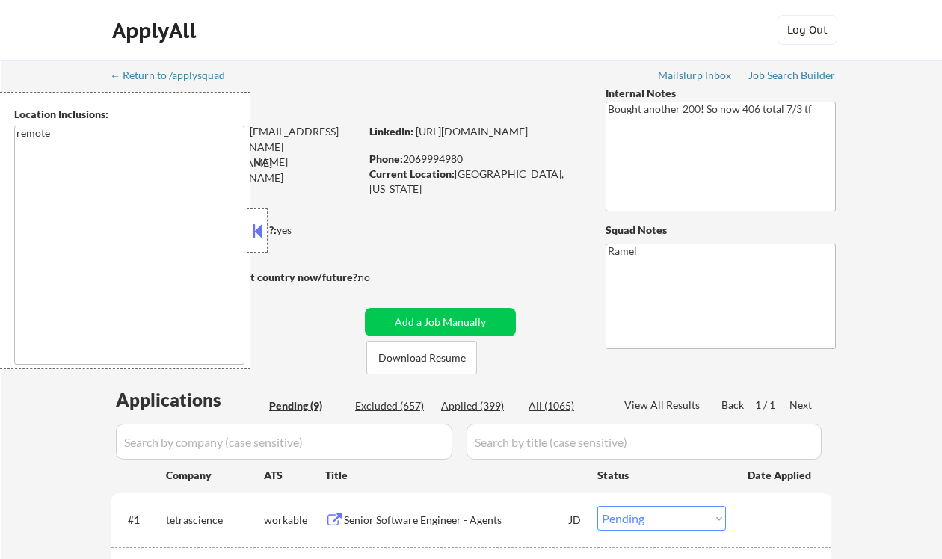
click at [257, 229] on button at bounding box center [257, 231] width 16 height 22
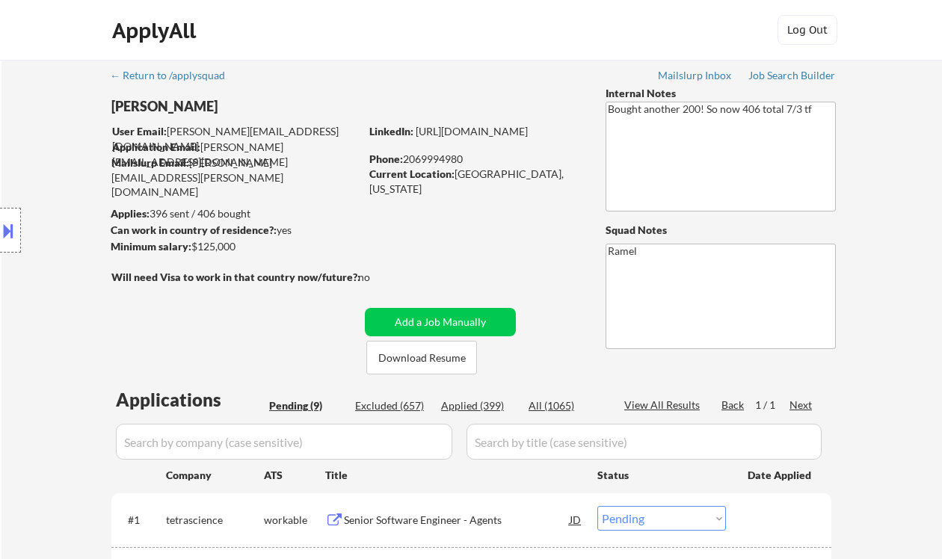
scroll to position [299, 0]
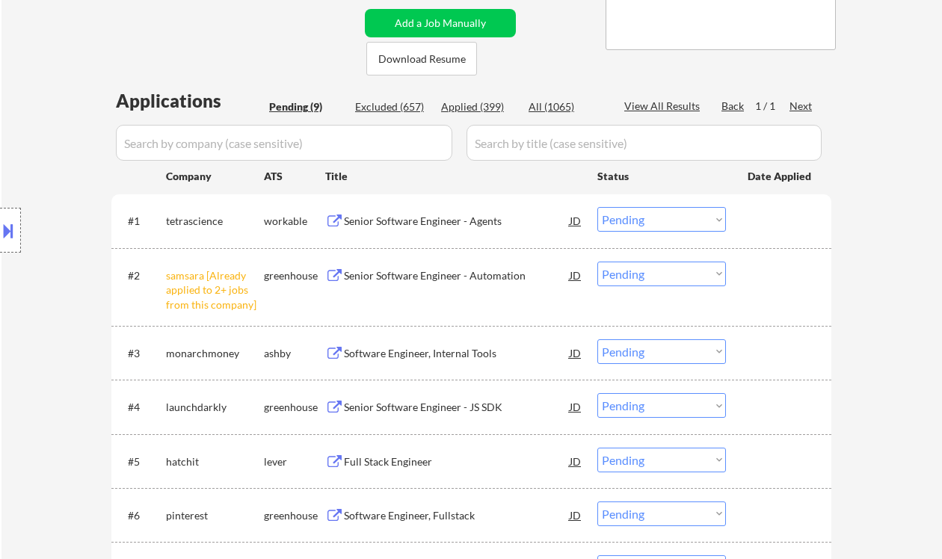
click at [2, 12] on div "← Return to /applysquad Mailslurp Inbox Job Search Builder Jay Hathaway User Em…" at bounding box center [471, 289] width 940 height 1056
click at [35, 72] on div "← Return to /applysquad Mailslurp Inbox Job Search Builder Jay Hathaway User Em…" at bounding box center [471, 289] width 940 height 1056
click at [660, 271] on select "Choose an option... Pending Applied Excluded (Questions) Excluded (Expired) Exc…" at bounding box center [661, 274] width 129 height 25
drag, startPoint x: 656, startPoint y: 472, endPoint x: 658, endPoint y: 463, distance: 8.4
click at [656, 472] on select "Choose an option... Pending Applied Excluded (Questions) Excluded (Expired) Exc…" at bounding box center [661, 460] width 129 height 25
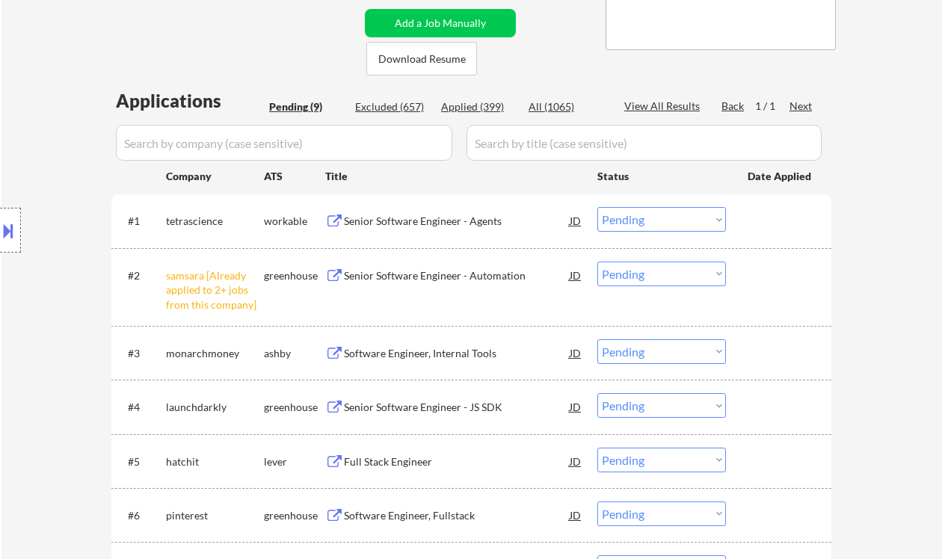
click at [939, 367] on div "← Return to /applysquad Mailslurp Inbox Job Search Builder Jay Hathaway User Em…" at bounding box center [471, 289] width 940 height 1056
click at [652, 276] on select "Choose an option... Pending Applied Excluded (Questions) Excluded (Expired) Exc…" at bounding box center [661, 274] width 129 height 25
click at [597, 262] on select "Choose an option... Pending Applied Excluded (Questions) Excluded (Expired) Exc…" at bounding box center [661, 274] width 129 height 25
click at [399, 230] on div "Senior Software Engineer - Agents" at bounding box center [457, 220] width 226 height 27
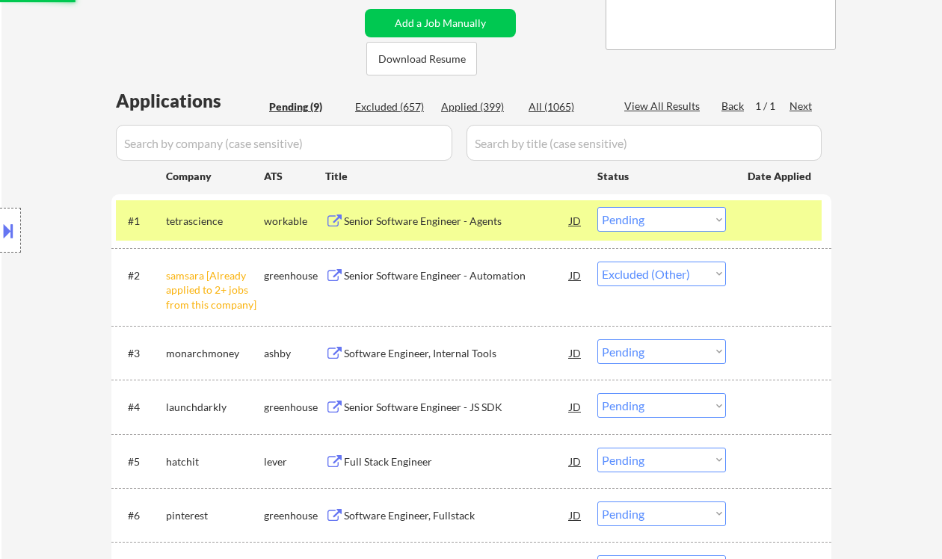
select select ""pending""
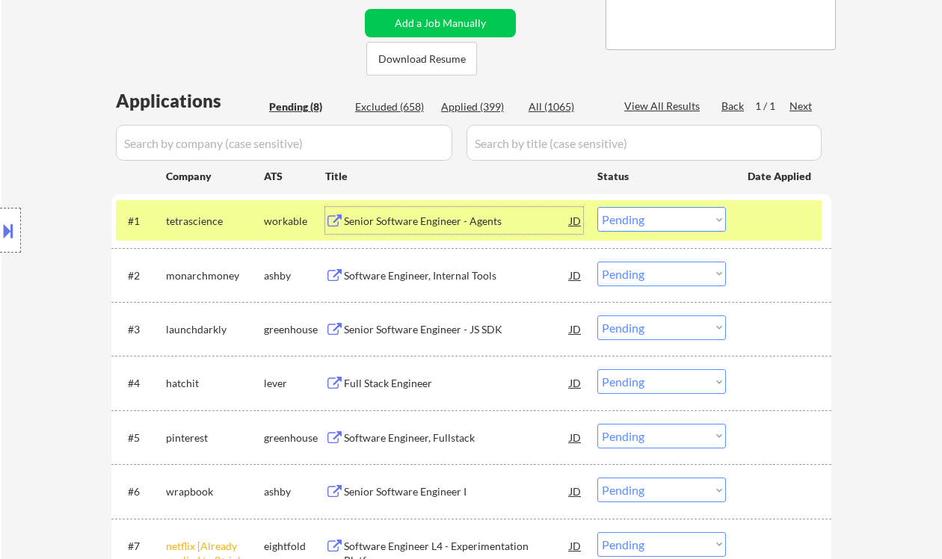
click at [643, 216] on select "Choose an option... Pending Applied Excluded (Questions) Excluded (Expired) Exc…" at bounding box center [661, 219] width 129 height 25
click at [597, 207] on select "Choose an option... Pending Applied Excluded (Questions) Excluded (Expired) Exc…" at bounding box center [661, 219] width 129 height 25
click at [465, 276] on div "Software Engineer, Internal Tools" at bounding box center [457, 275] width 226 height 15
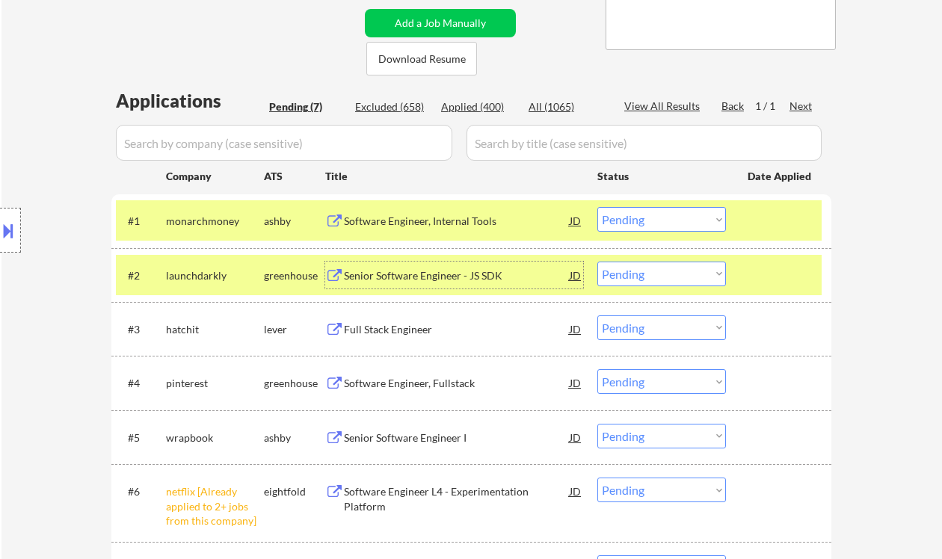
click at [611, 216] on select "Choose an option... Pending Applied Excluded (Questions) Excluded (Expired) Exc…" at bounding box center [661, 219] width 129 height 25
click at [597, 207] on select "Choose an option... Pending Applied Excluded (Questions) Excluded (Expired) Exc…" at bounding box center [661, 219] width 129 height 25
click at [457, 279] on div "Senior Software Engineer - JS SDK" at bounding box center [457, 275] width 226 height 15
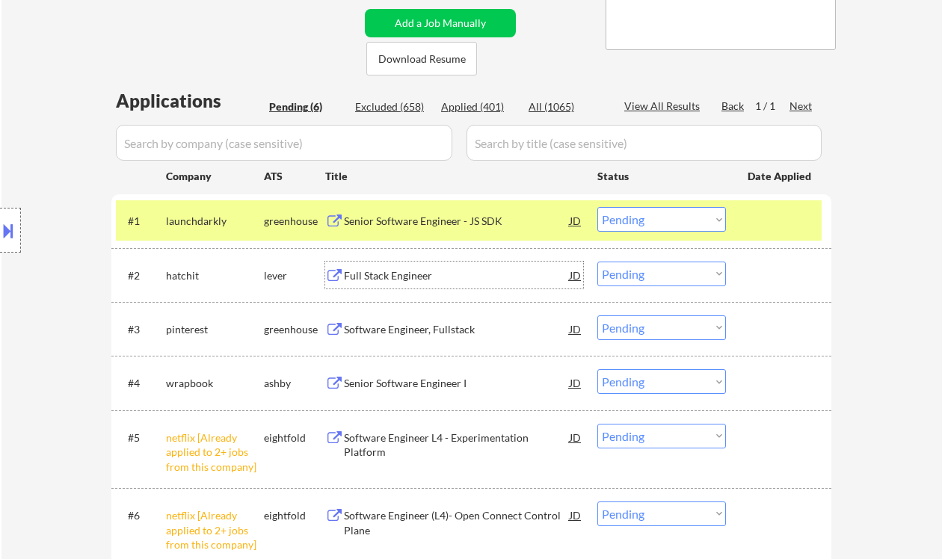
click at [626, 224] on select "Choose an option... Pending Applied Excluded (Questions) Excluded (Expired) Exc…" at bounding box center [661, 219] width 129 height 25
click at [597, 207] on select "Choose an option... Pending Applied Excluded (Questions) Excluded (Expired) Exc…" at bounding box center [661, 219] width 129 height 25
click at [399, 273] on div "Full Stack Engineer" at bounding box center [457, 275] width 226 height 15
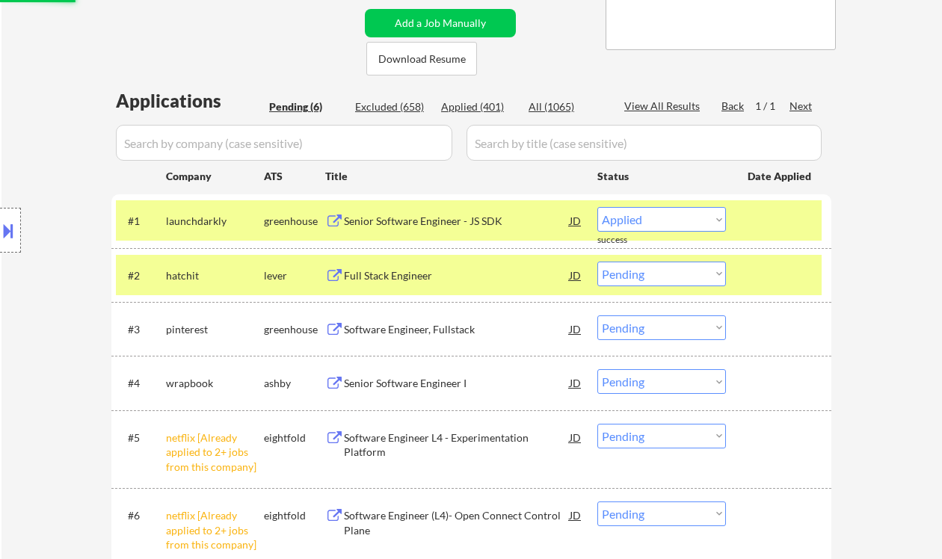
select select ""pending""
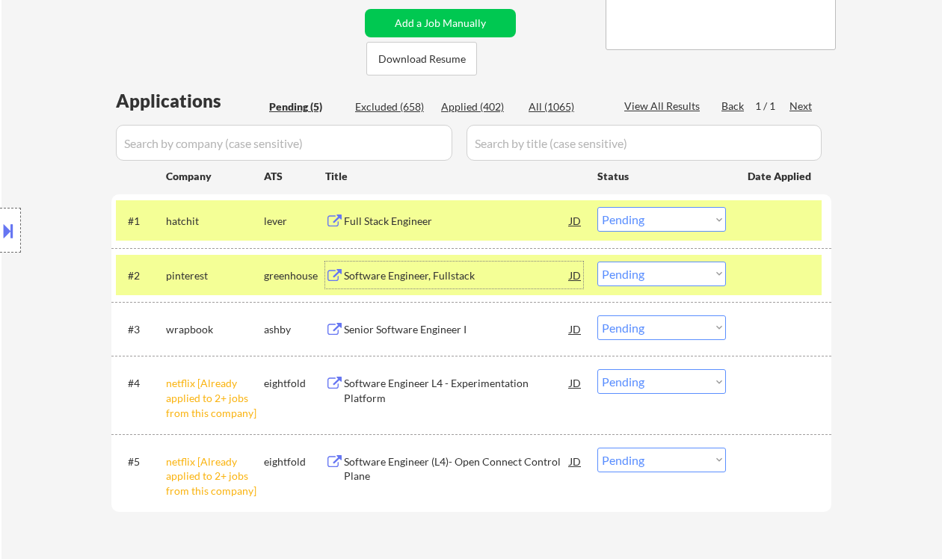
scroll to position [498, 0]
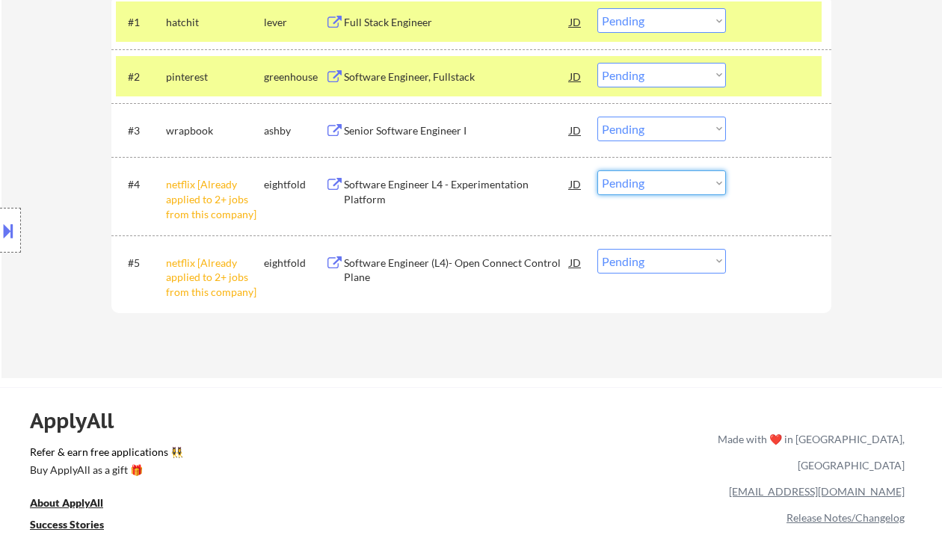
drag, startPoint x: 618, startPoint y: 178, endPoint x: 631, endPoint y: 194, distance: 21.2
click at [618, 178] on select "Choose an option... Pending Applied Excluded (Questions) Excluded (Expired) Exc…" at bounding box center [661, 182] width 129 height 25
click at [597, 170] on select "Choose an option... Pending Applied Excluded (Questions) Excluded (Expired) Exc…" at bounding box center [661, 182] width 129 height 25
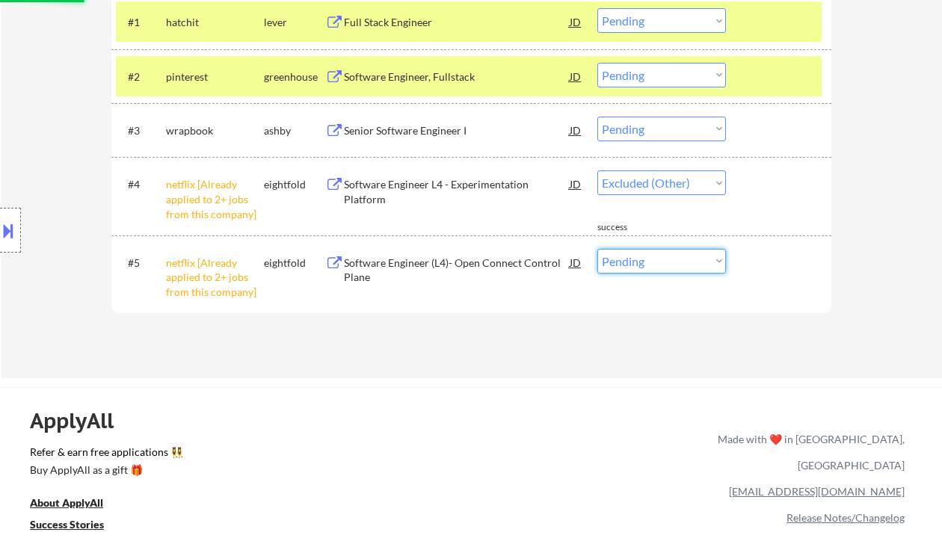
click at [633, 269] on select "Choose an option... Pending Applied Excluded (Questions) Excluded (Expired) Exc…" at bounding box center [661, 261] width 129 height 25
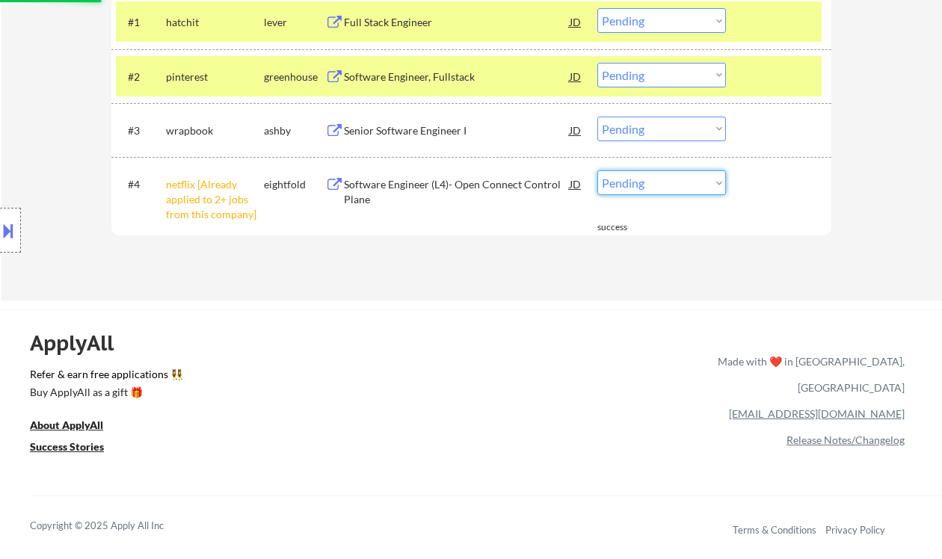
drag, startPoint x: 628, startPoint y: 188, endPoint x: 645, endPoint y: 194, distance: 18.5
click at [628, 188] on select "Choose an option... Pending Applied Excluded (Questions) Excluded (Expired) Exc…" at bounding box center [661, 182] width 129 height 25
select select ""excluded__other_""
click at [597, 170] on select "Choose an option... Pending Applied Excluded (Questions) Excluded (Expired) Exc…" at bounding box center [661, 182] width 129 height 25
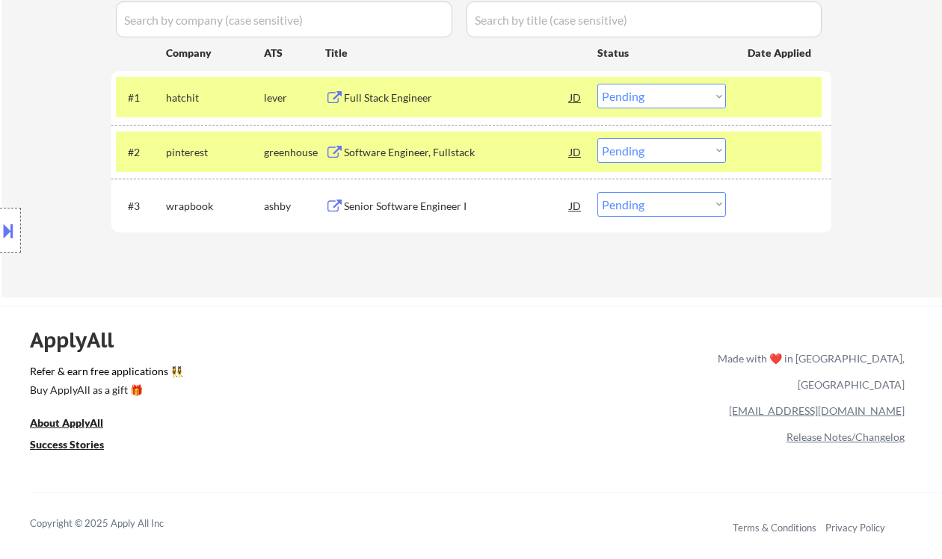
scroll to position [398, 0]
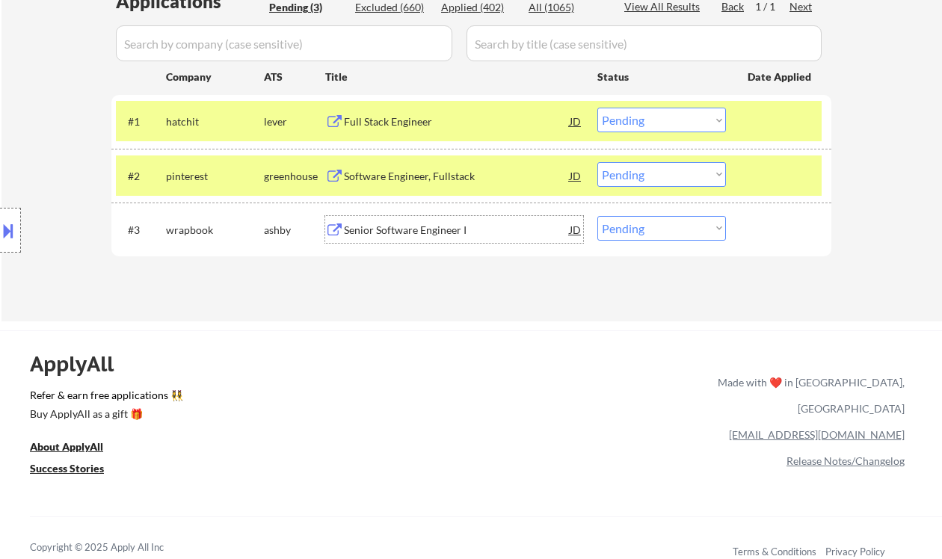
click at [392, 238] on div "Senior Software Engineer I" at bounding box center [457, 229] width 226 height 27
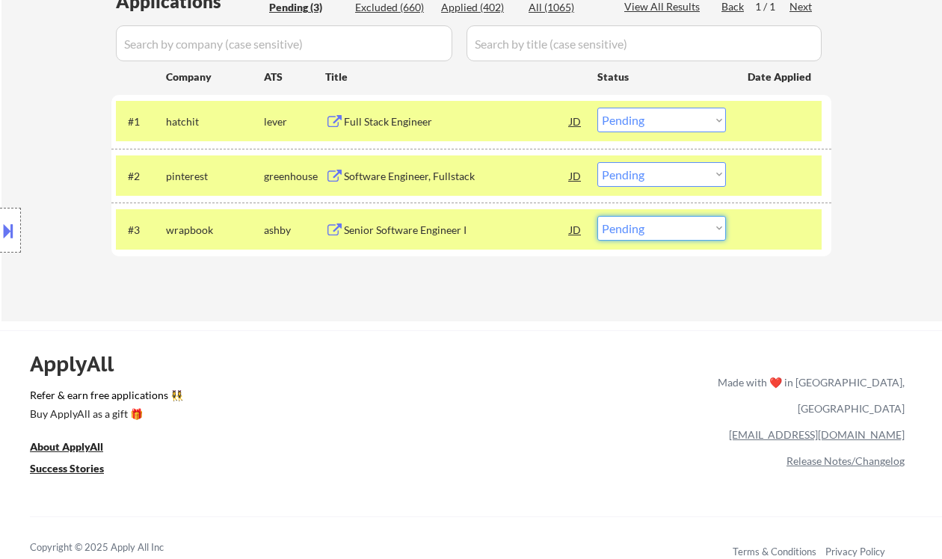
drag, startPoint x: 661, startPoint y: 225, endPoint x: 663, endPoint y: 239, distance: 14.3
click at [661, 225] on select "Choose an option... Pending Applied Excluded (Questions) Excluded (Expired) Exc…" at bounding box center [661, 228] width 129 height 25
click at [463, 175] on div "Software Engineer, Fullstack" at bounding box center [457, 176] width 226 height 15
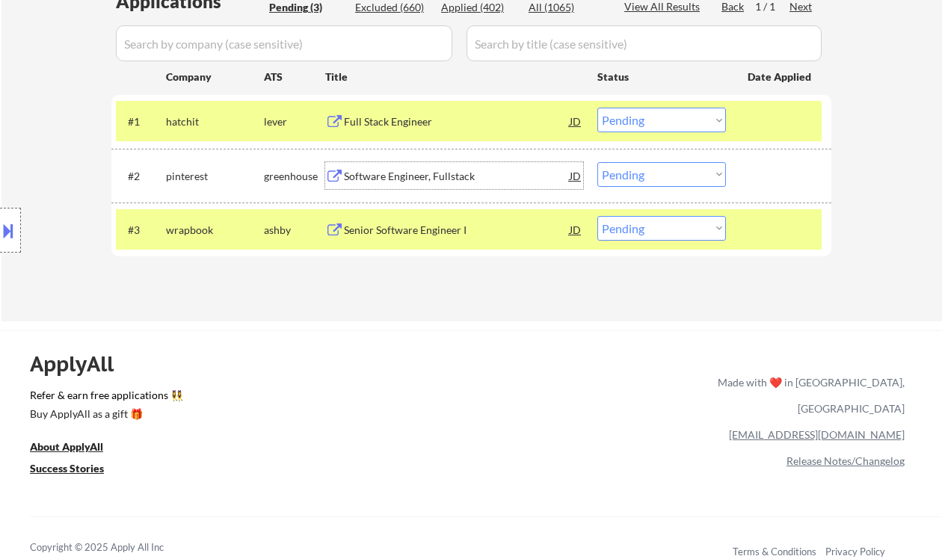
click at [637, 174] on select "Choose an option... Pending Applied Excluded (Questions) Excluded (Expired) Exc…" at bounding box center [661, 174] width 129 height 25
click at [597, 162] on select "Choose an option... Pending Applied Excluded (Questions) Excluded (Expired) Exc…" at bounding box center [661, 174] width 129 height 25
select select ""pending""
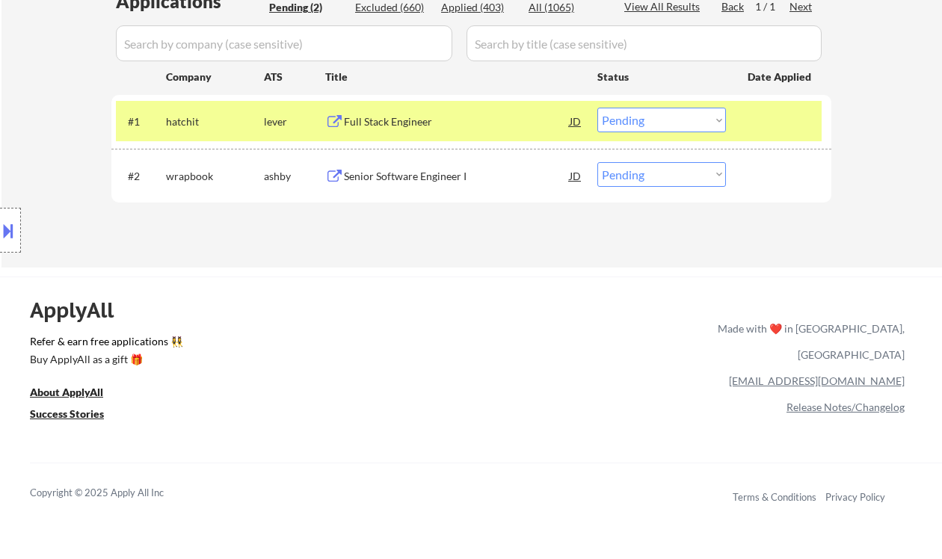
click at [407, 111] on div "Full Stack Engineer" at bounding box center [457, 121] width 226 height 27
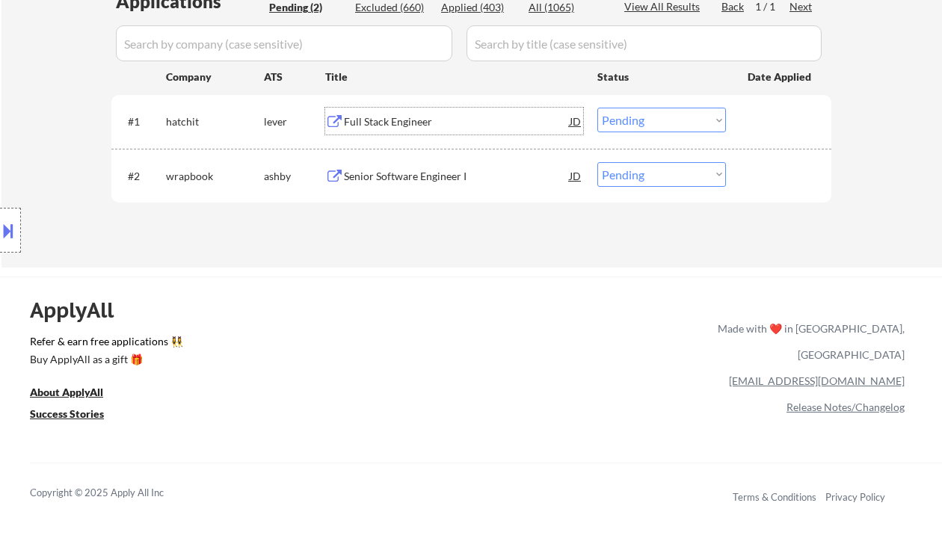
click at [642, 117] on select "Choose an option... Pending Applied Excluded (Questions) Excluded (Expired) Exc…" at bounding box center [661, 120] width 129 height 25
click at [597, 108] on select "Choose an option... Pending Applied Excluded (Questions) Excluded (Expired) Exc…" at bounding box center [661, 120] width 129 height 25
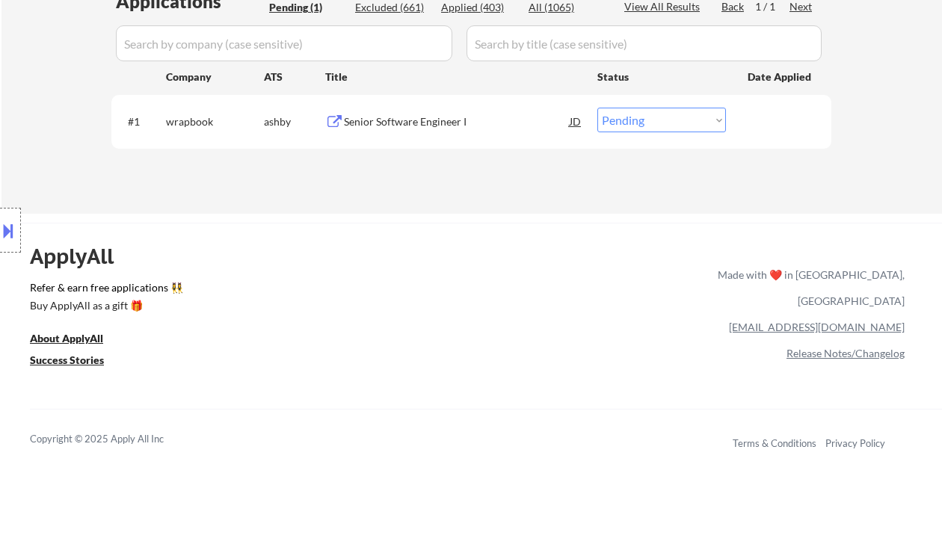
click at [665, 111] on select "Choose an option... Pending Applied Excluded (Questions) Excluded (Expired) Exc…" at bounding box center [661, 120] width 129 height 25
select select ""excluded__bad_match_""
click at [597, 108] on select "Choose an option... Pending Applied Excluded (Questions) Excluded (Expired) Exc…" at bounding box center [661, 120] width 129 height 25
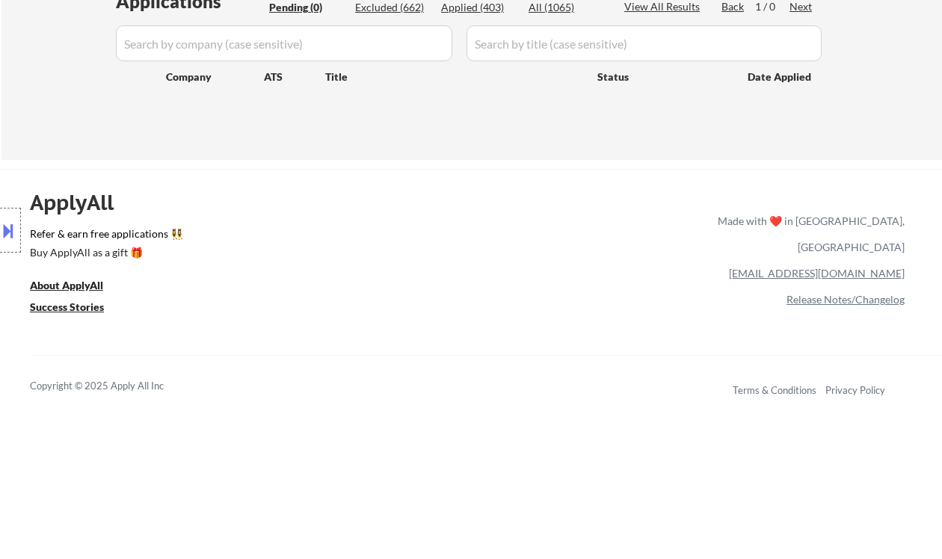
click at [478, 7] on div "Applied (403)" at bounding box center [478, 7] width 75 height 15
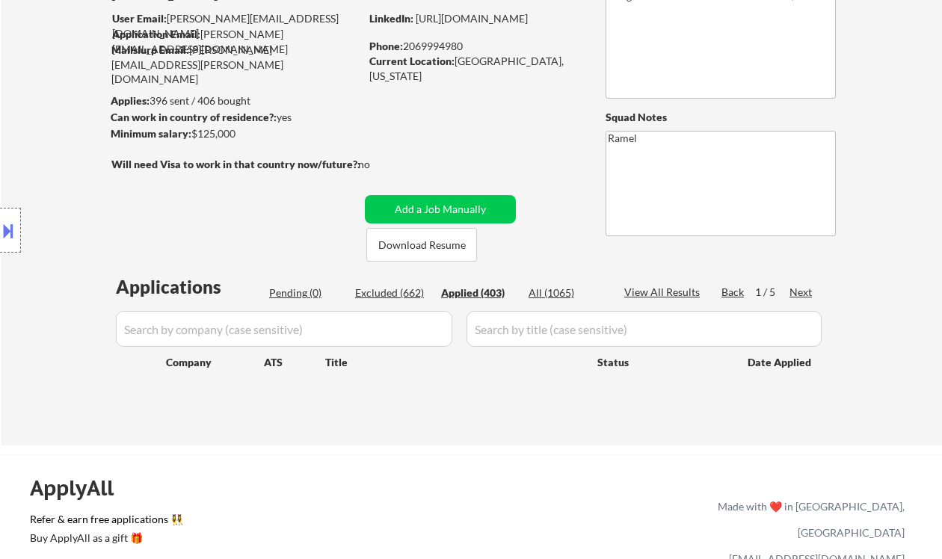
scroll to position [99, 0]
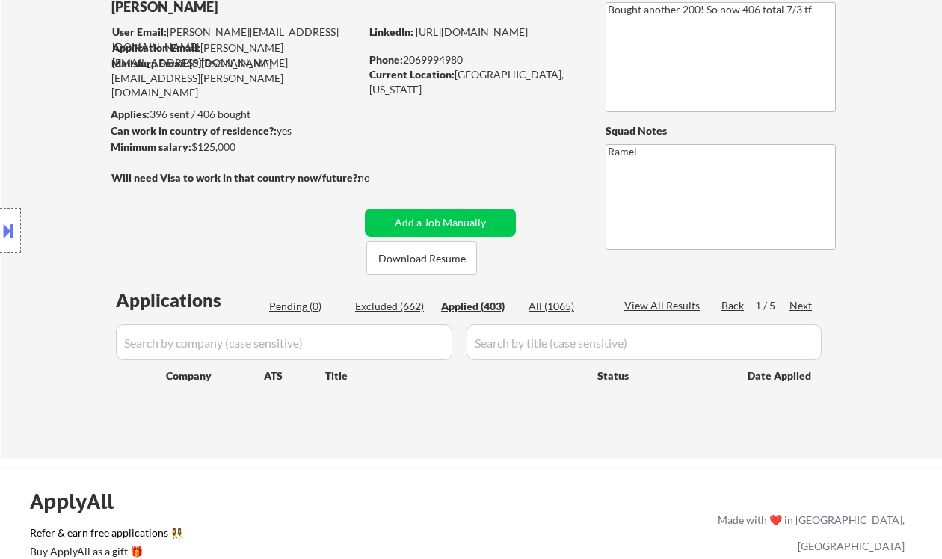
click at [49, 117] on div "Location Inclusions: remote" at bounding box center [134, 230] width 268 height 277
select select ""applied""
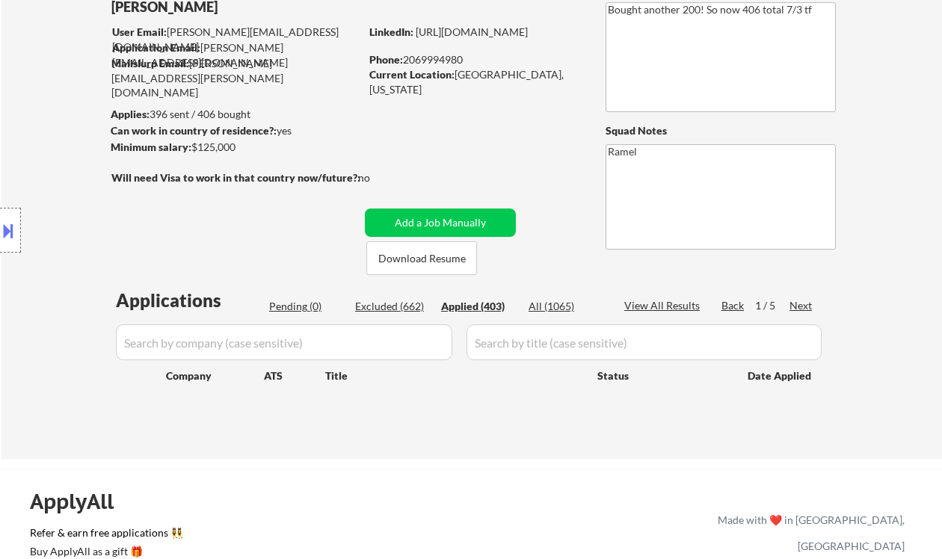
select select ""applied""
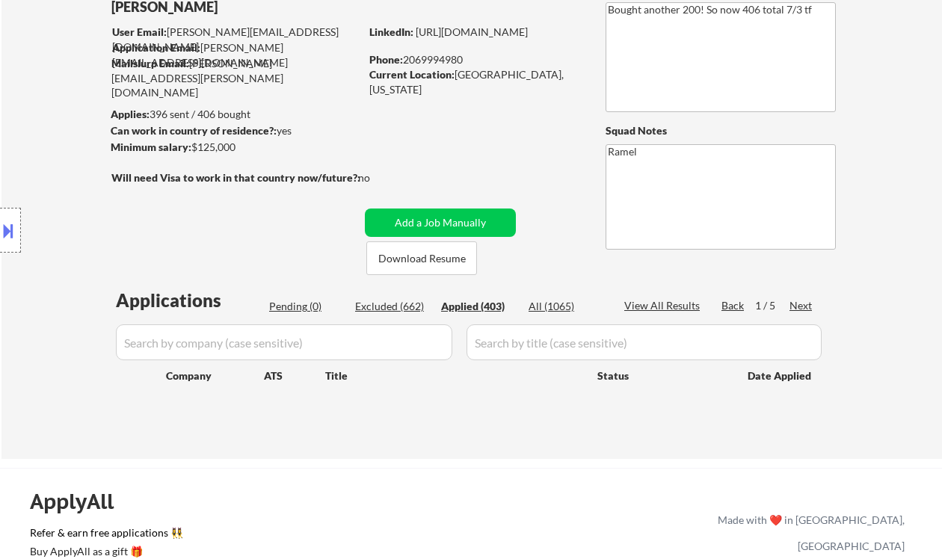
select select ""applied""
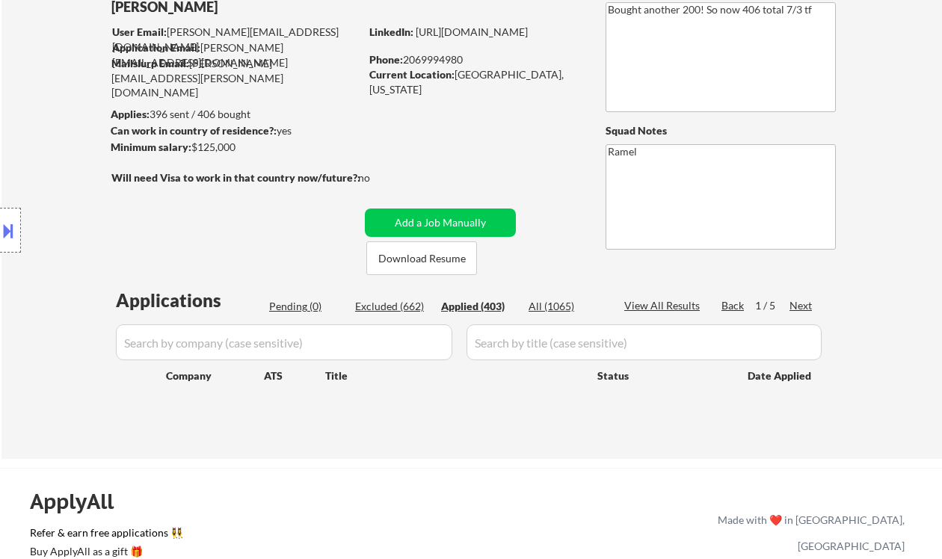
select select ""applied""
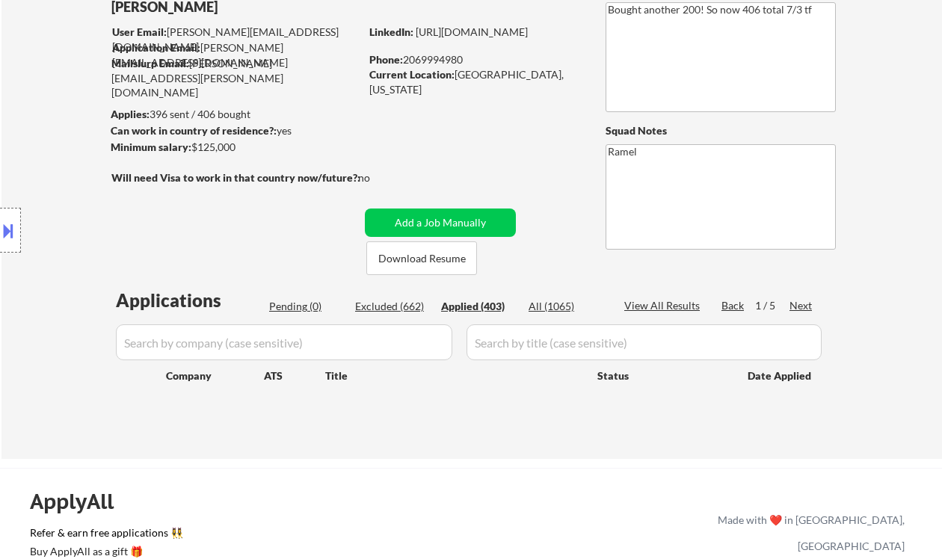
select select ""applied""
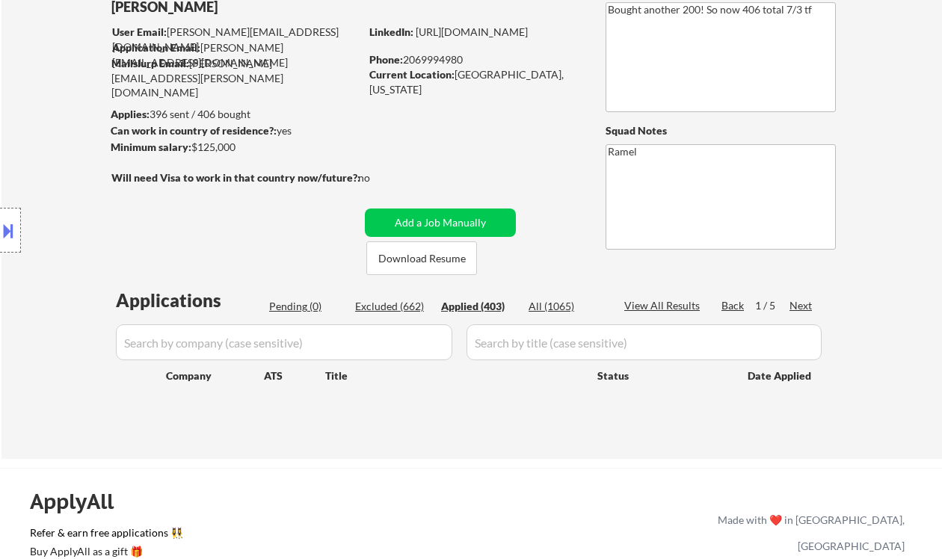
select select ""applied""
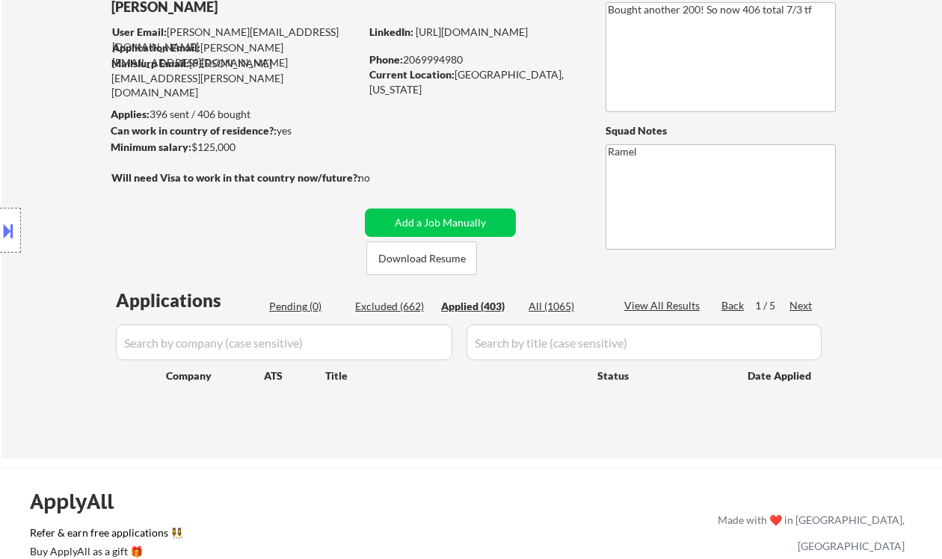
select select ""applied""
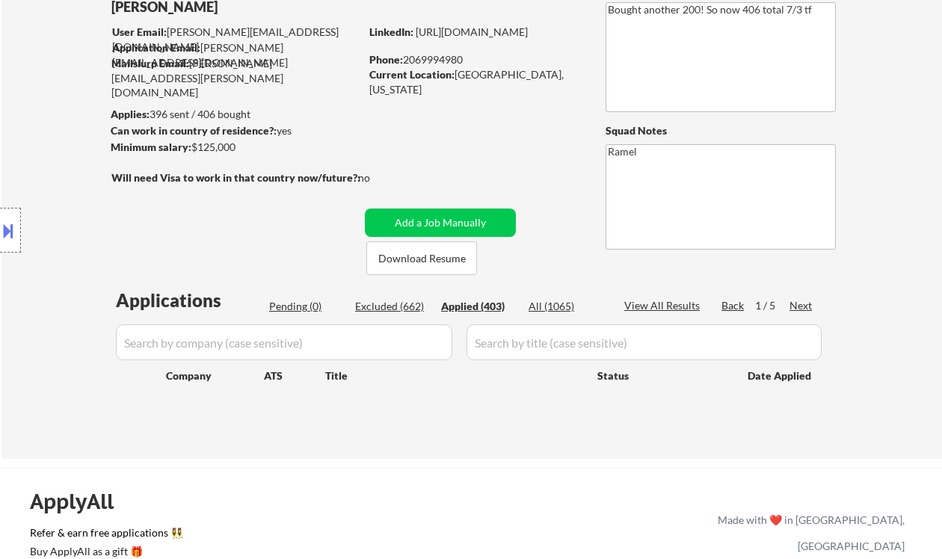
select select ""applied""
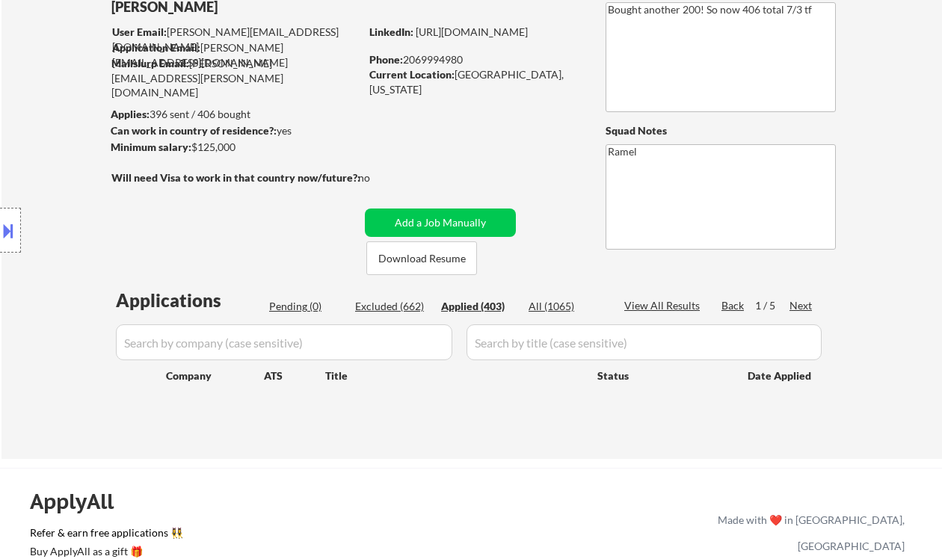
select select ""applied""
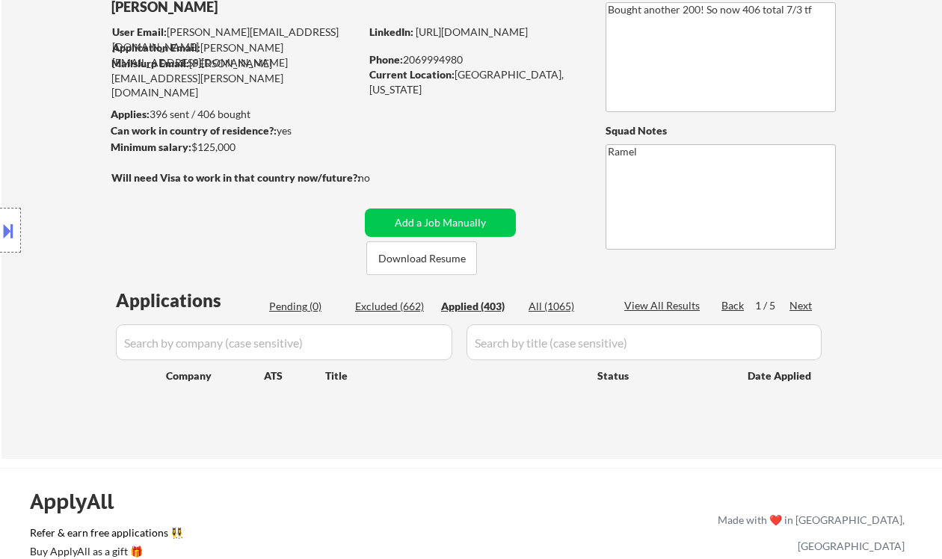
select select ""applied""
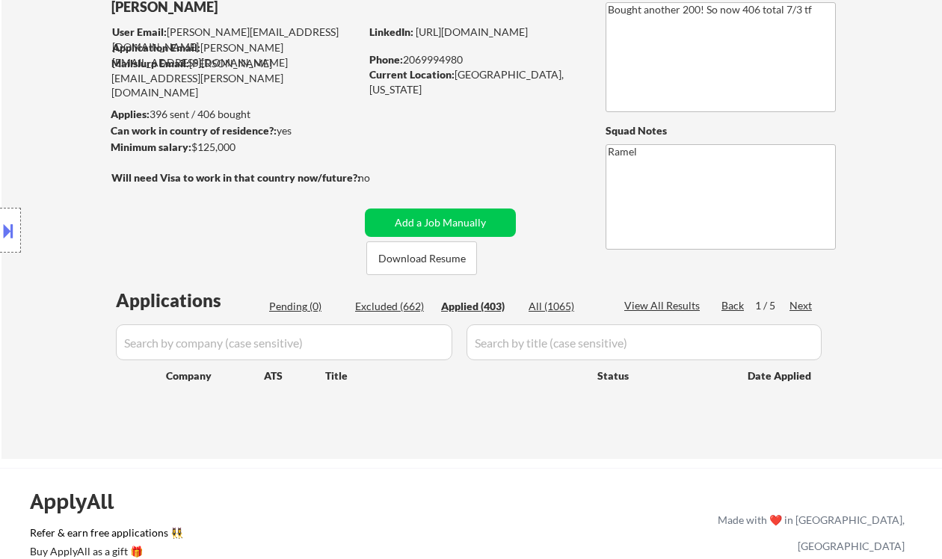
select select ""applied""
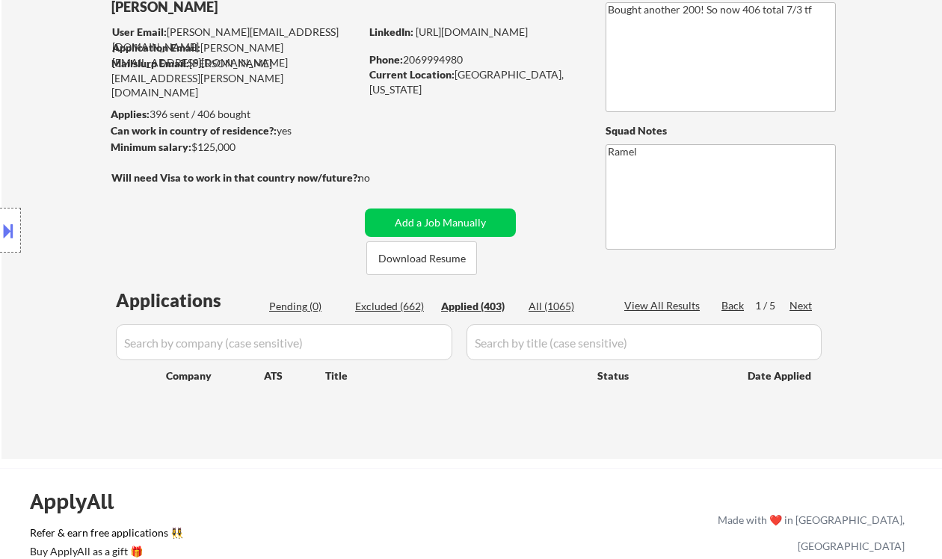
select select ""applied""
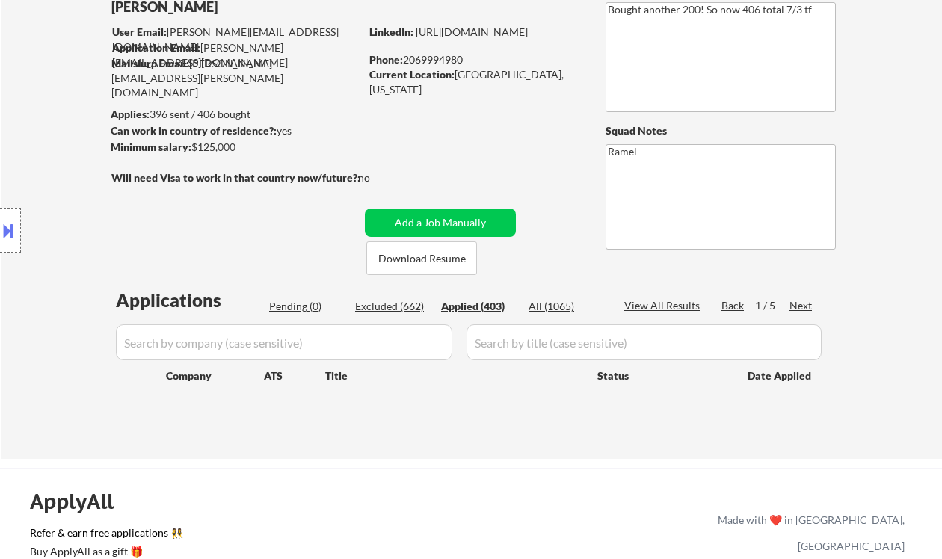
select select ""applied""
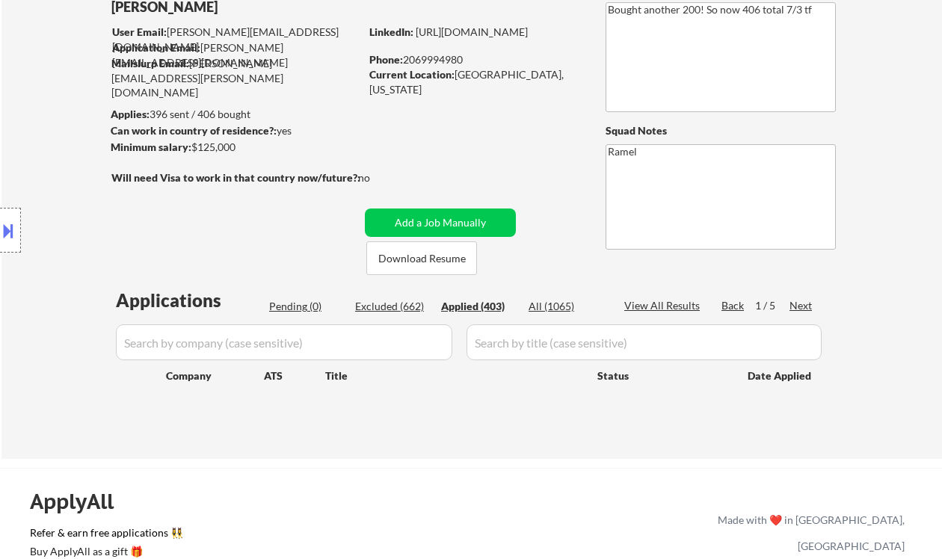
select select ""applied""
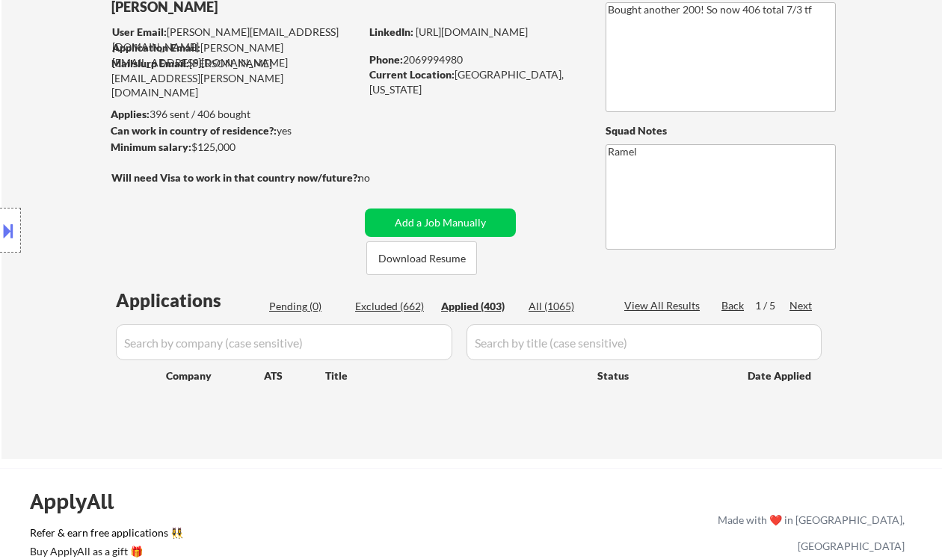
select select ""applied""
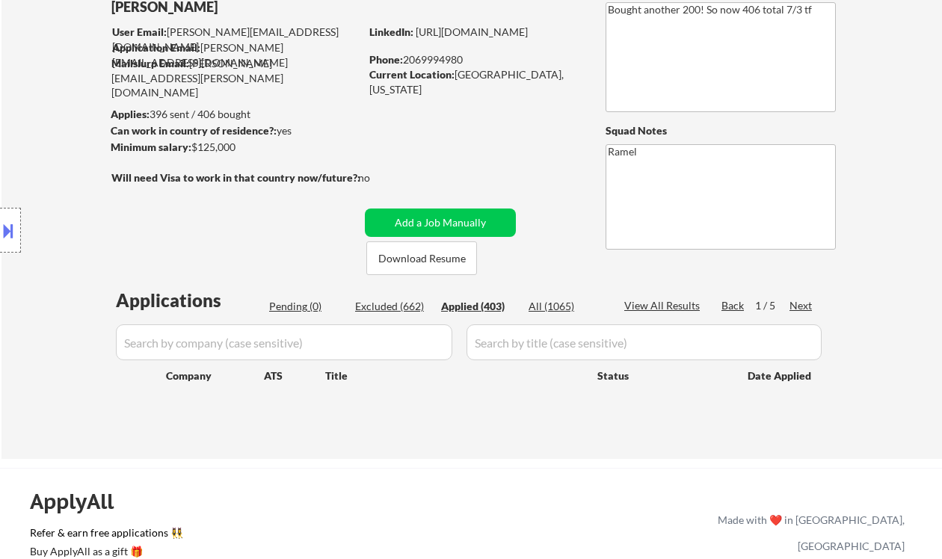
select select ""applied""
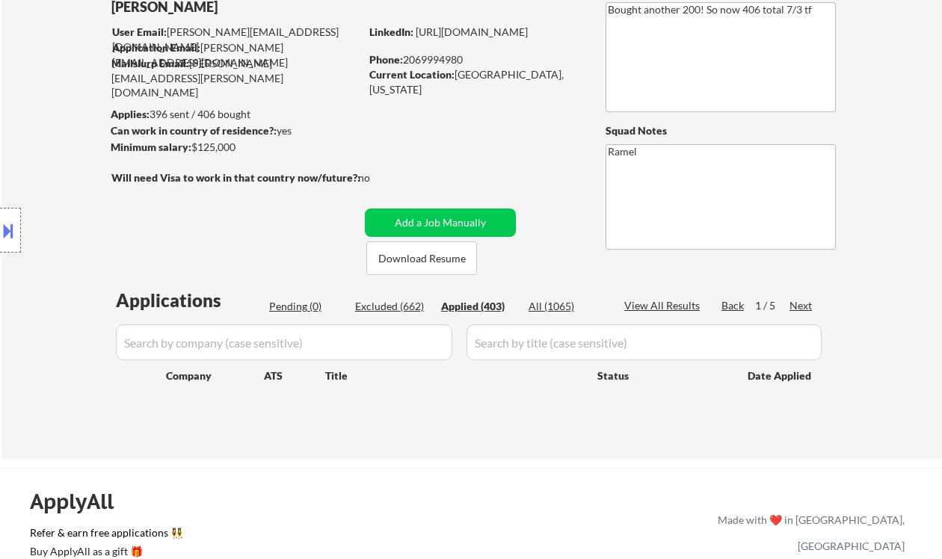
select select ""applied""
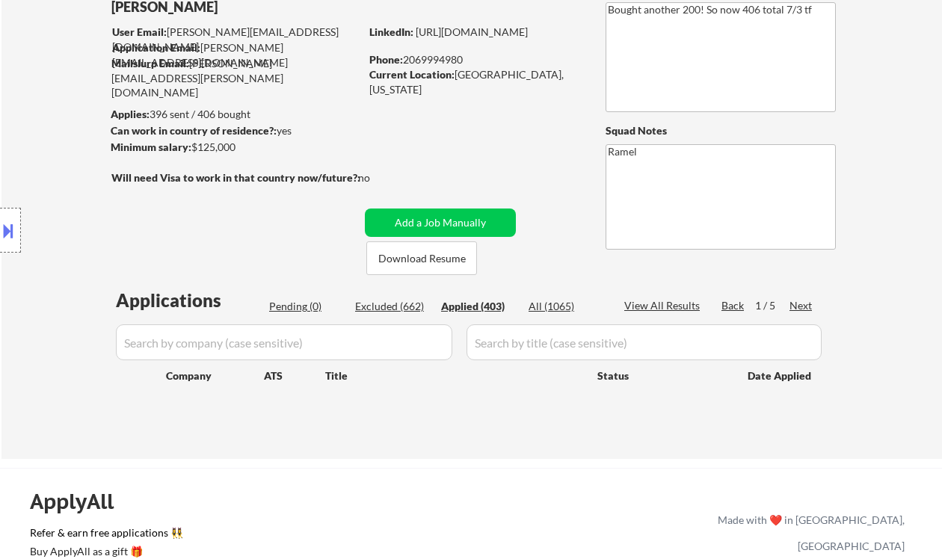
select select ""applied""
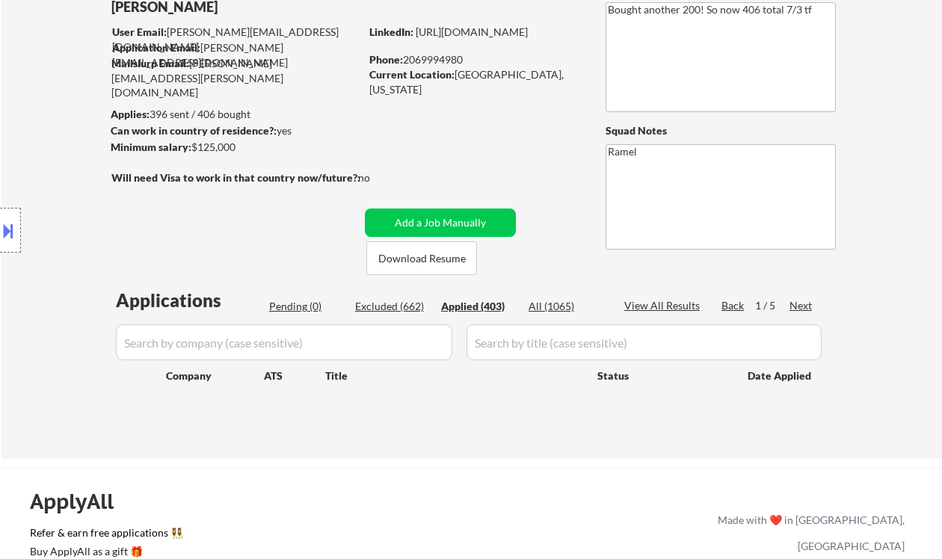
select select ""applied""
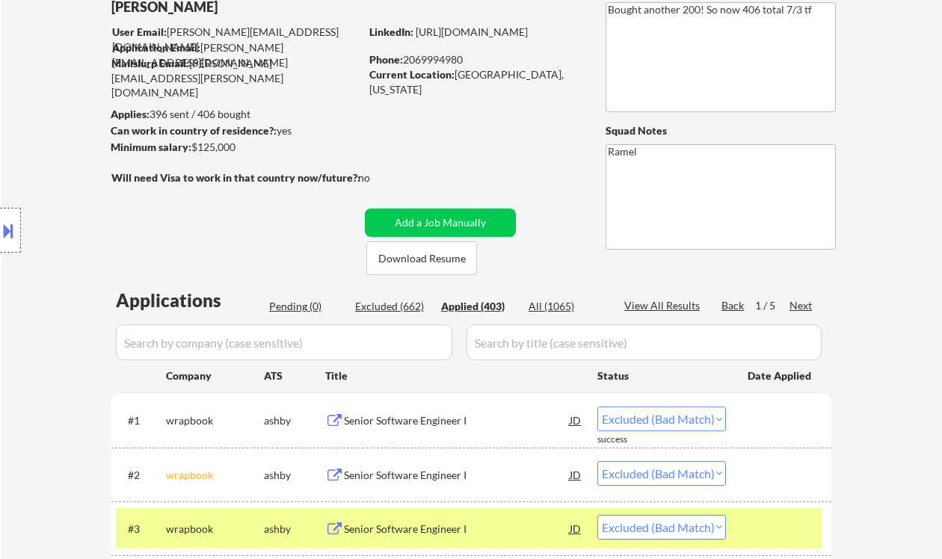
select select ""applied""
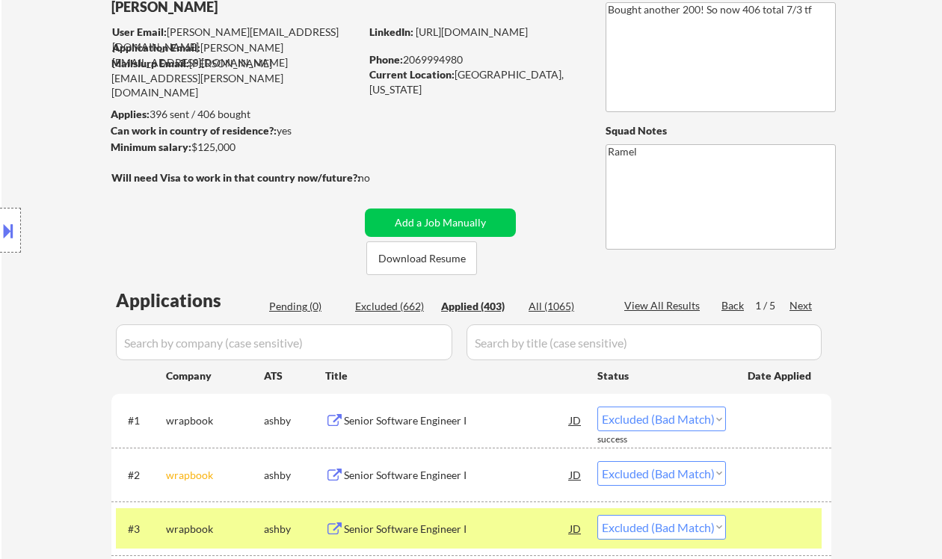
select select ""applied""
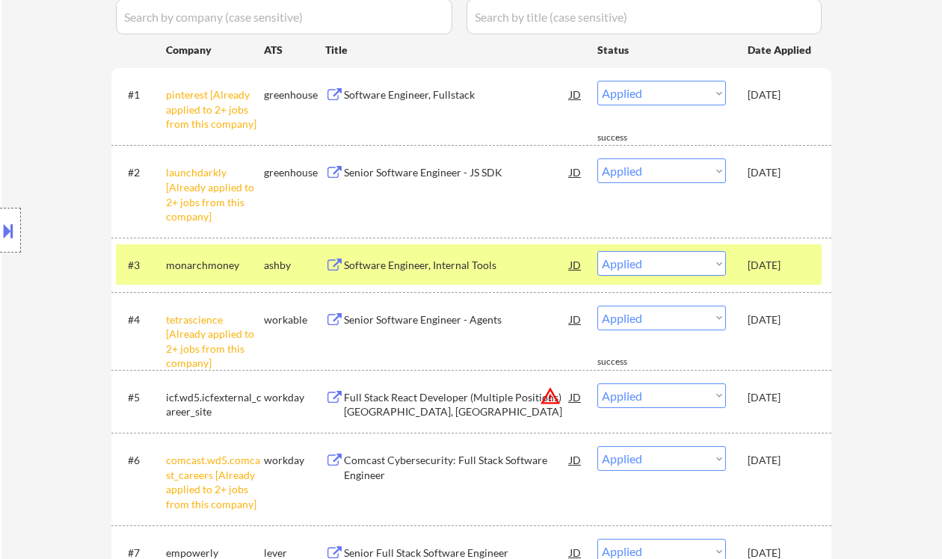
scroll to position [398, 0]
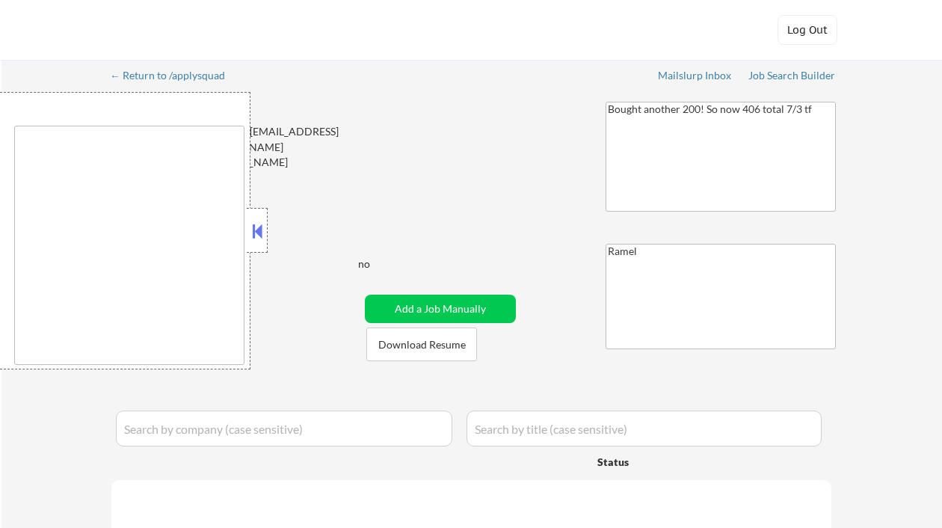
type textarea "remote"
select select ""pending""
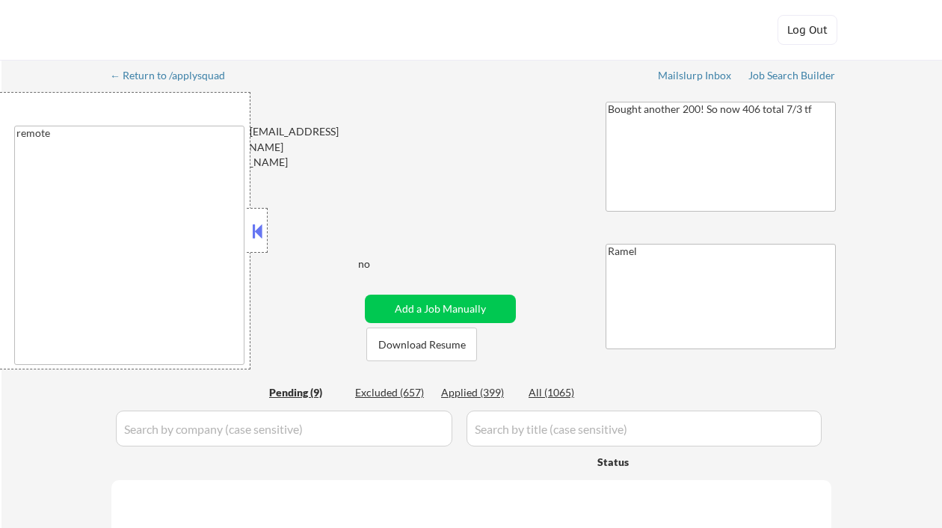
select select ""pending""
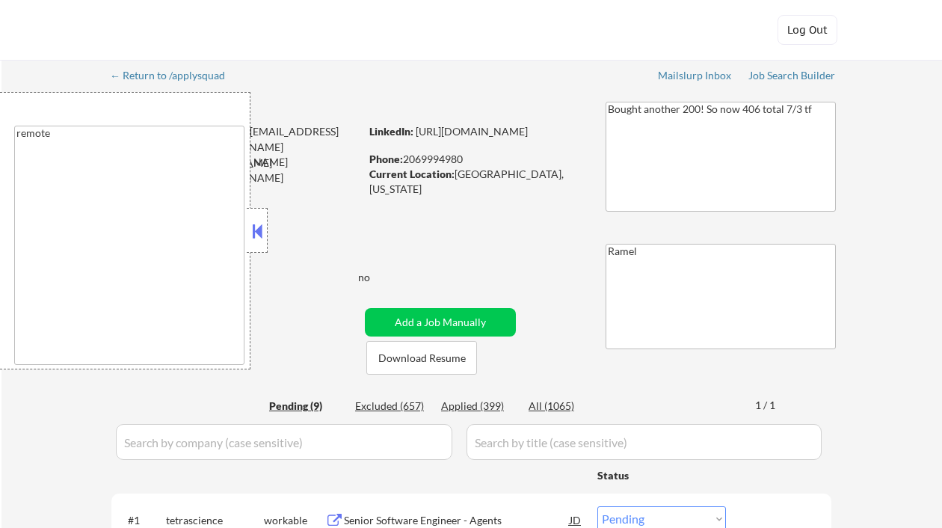
select select ""pending""
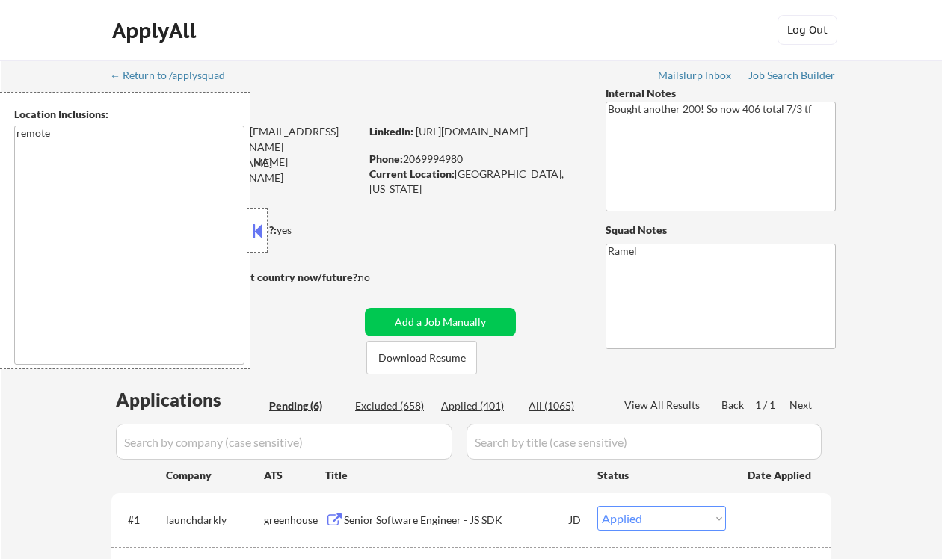
select select ""pending""
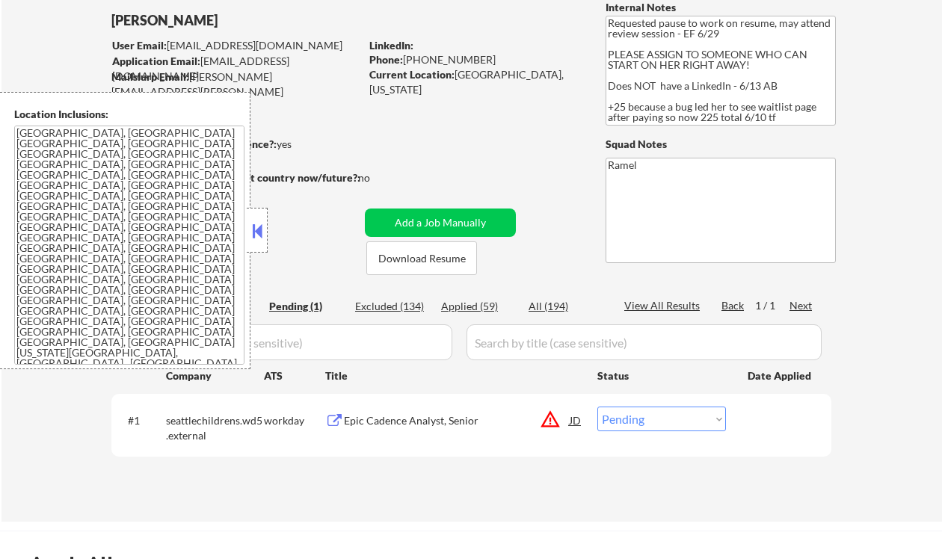
scroll to position [99, 0]
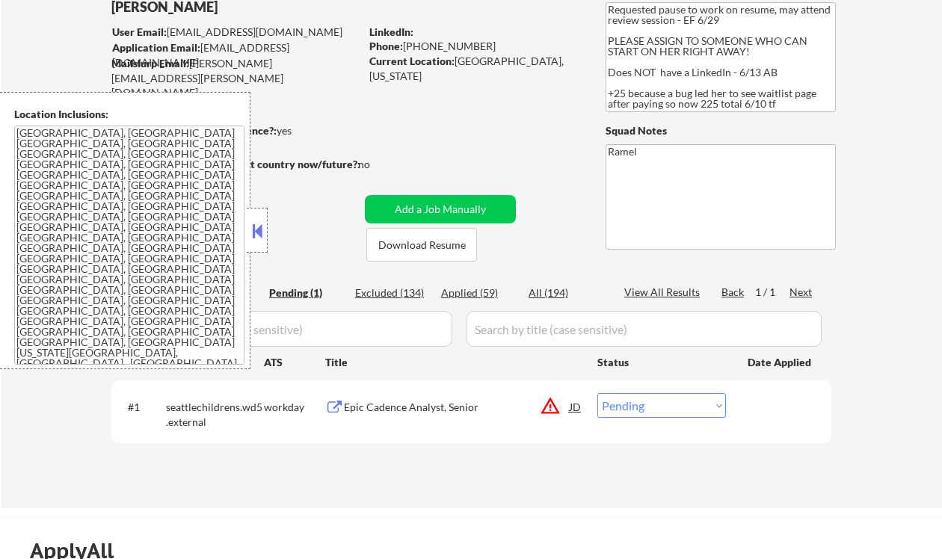
click at [245, 223] on div "Location Inclusions: [GEOGRAPHIC_DATA], [GEOGRAPHIC_DATA] [GEOGRAPHIC_DATA], [G…" at bounding box center [125, 230] width 250 height 277
click at [262, 229] on button at bounding box center [257, 231] width 16 height 22
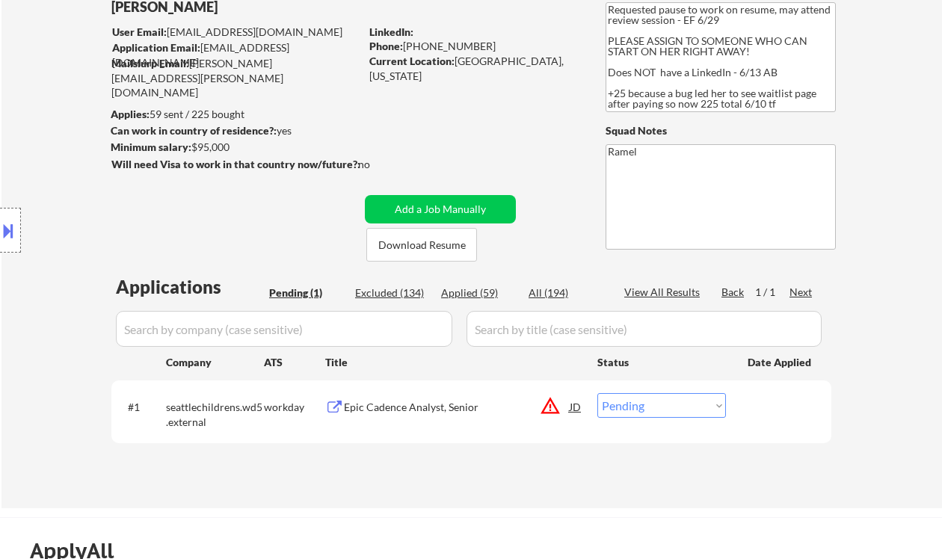
click at [37, 72] on div "← Return to /applysquad Mailslurp Inbox Job Search Builder [PERSON_NAME] User E…" at bounding box center [471, 234] width 940 height 548
click at [442, 407] on div "Epic Cadence Analyst, Senior" at bounding box center [457, 407] width 226 height 15
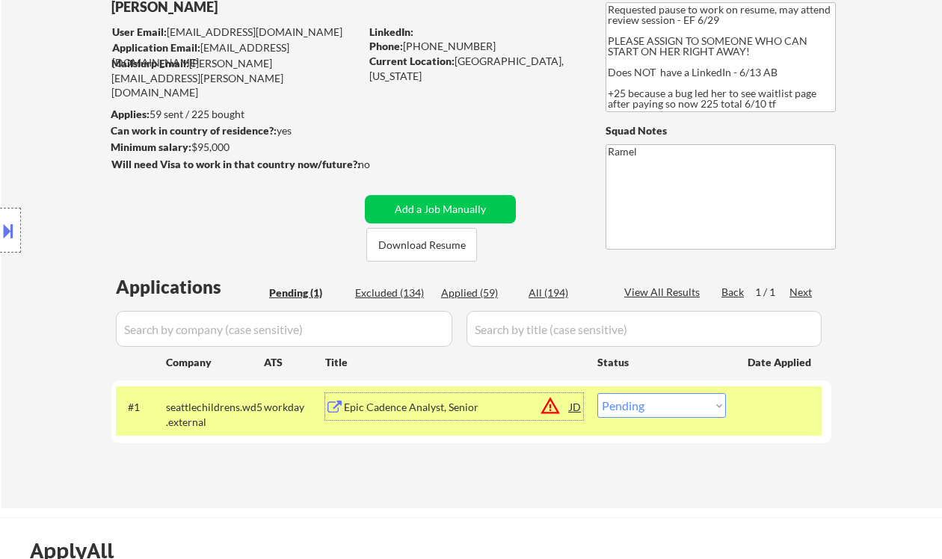
click at [618, 406] on select "Choose an option... Pending Applied Excluded (Questions) Excluded (Expired) Exc…" at bounding box center [661, 405] width 129 height 25
select select ""excluded__location_""
click at [597, 393] on select "Choose an option... Pending Applied Excluded (Questions) Excluded (Expired) Exc…" at bounding box center [661, 405] width 129 height 25
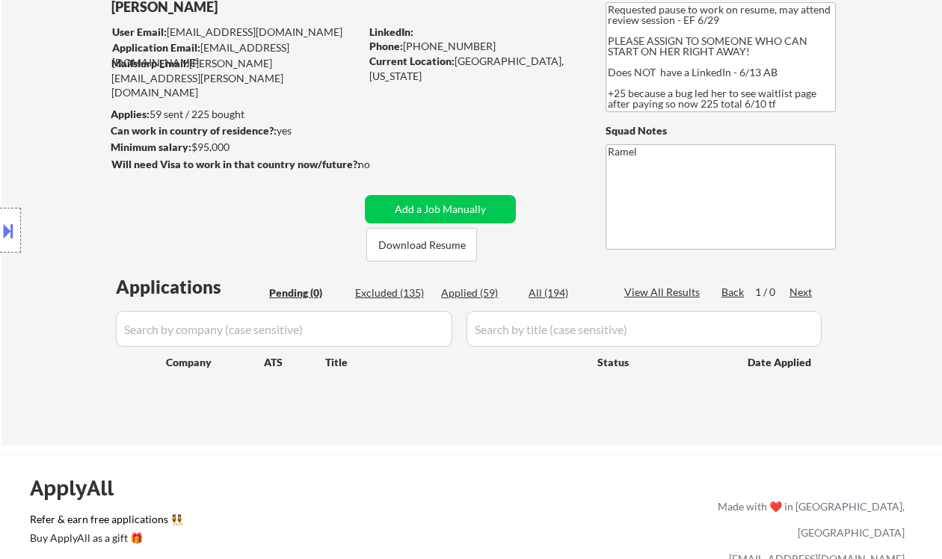
scroll to position [0, 0]
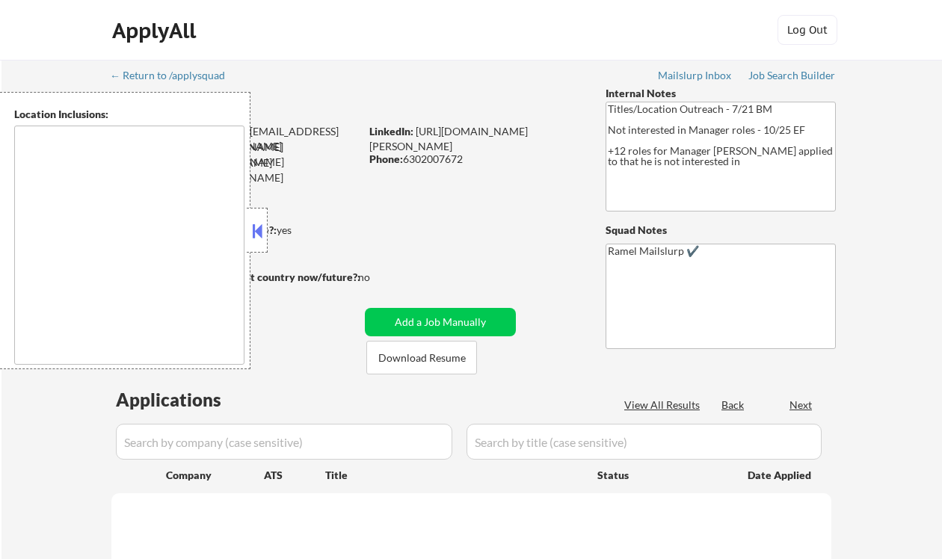
type textarea "[GEOGRAPHIC_DATA], [GEOGRAPHIC_DATA] [GEOGRAPHIC_DATA], [GEOGRAPHIC_DATA], [GEO…"
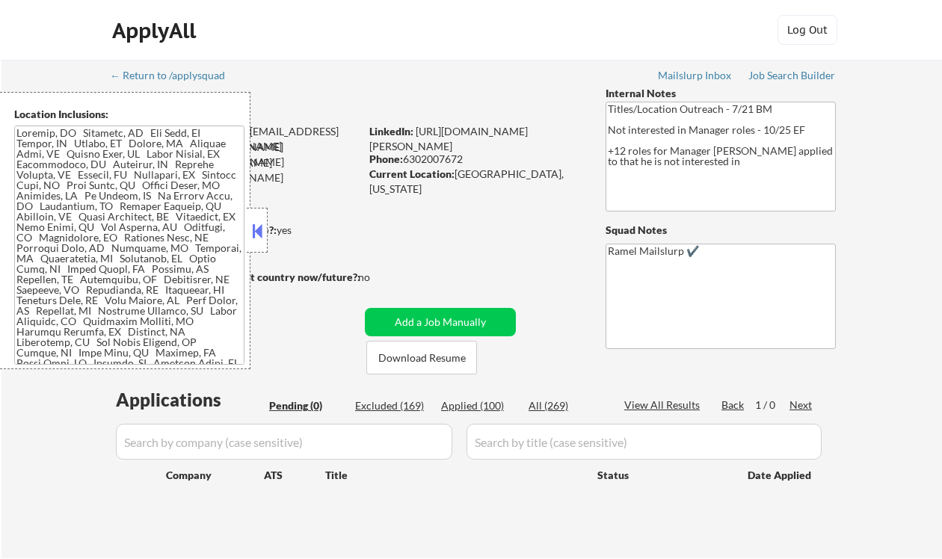
click at [256, 229] on button at bounding box center [257, 231] width 16 height 22
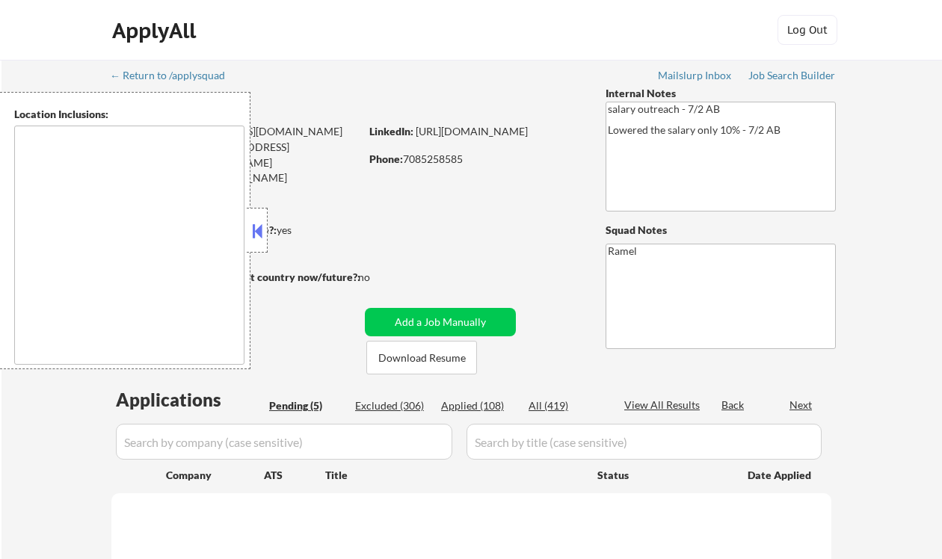
select select ""pending""
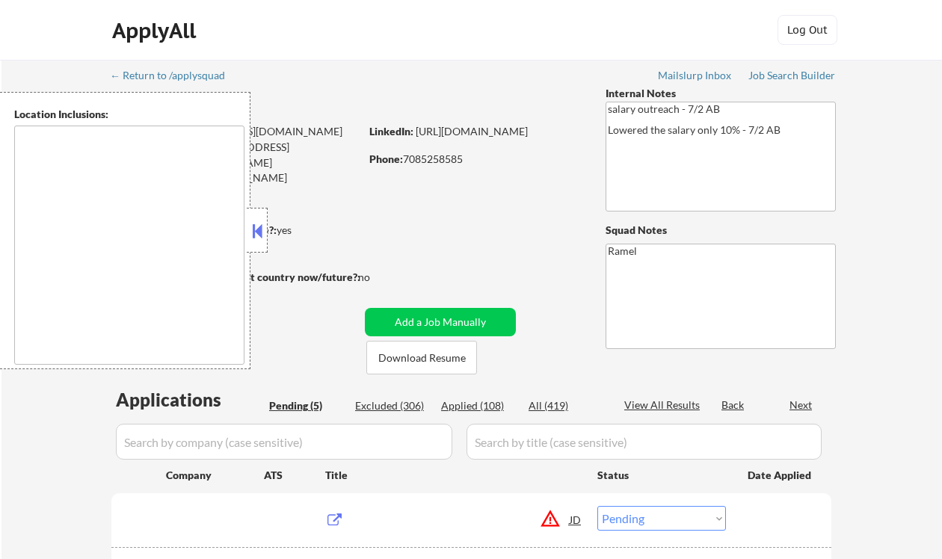
type textarea "[GEOGRAPHIC_DATA], [GEOGRAPHIC_DATA], [GEOGRAPHIC_DATA] [GEOGRAPHIC_DATA], [GEO…"
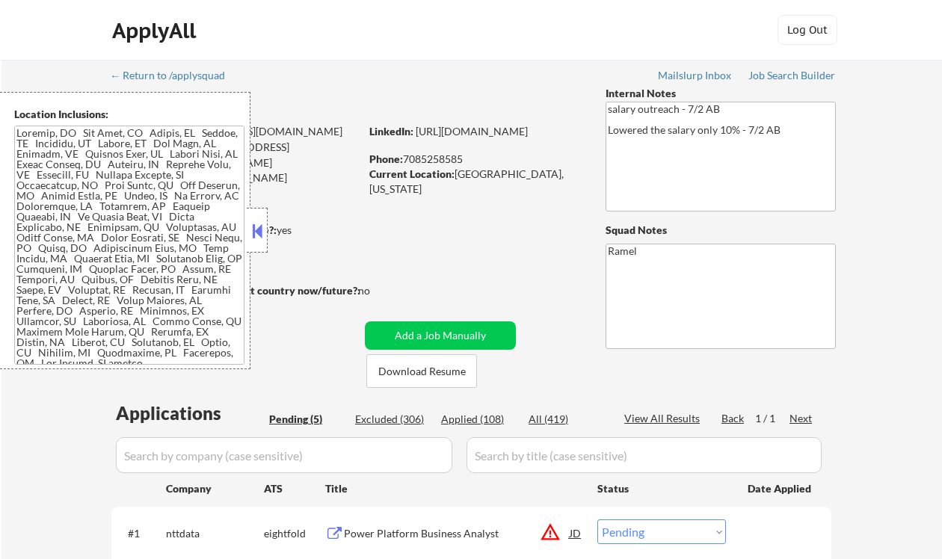
click at [272, 244] on div "Minimum salary: $113,000" at bounding box center [235, 246] width 249 height 15
click at [255, 227] on button at bounding box center [257, 231] width 16 height 22
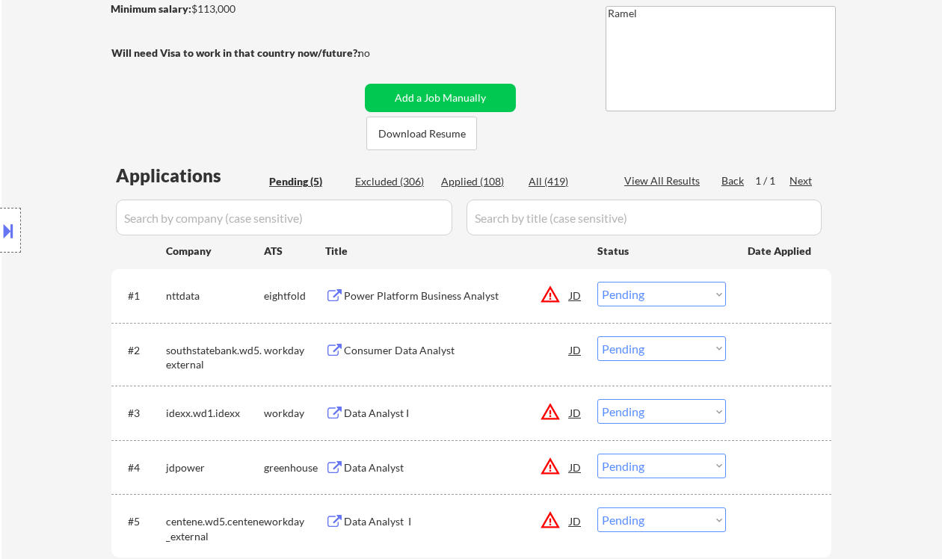
scroll to position [299, 0]
